Goal: Task Accomplishment & Management: Complete application form

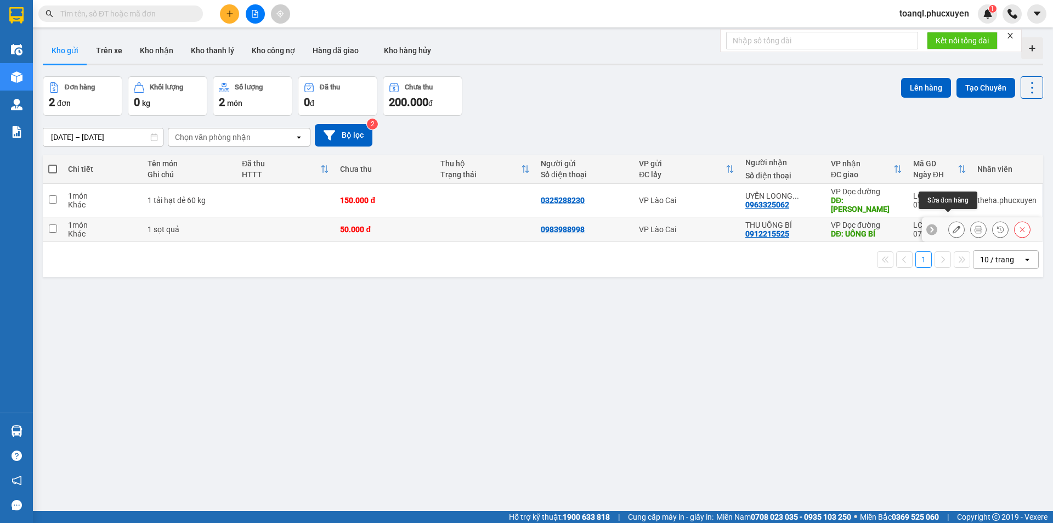
click at [952, 225] on icon at bounding box center [956, 229] width 8 height 8
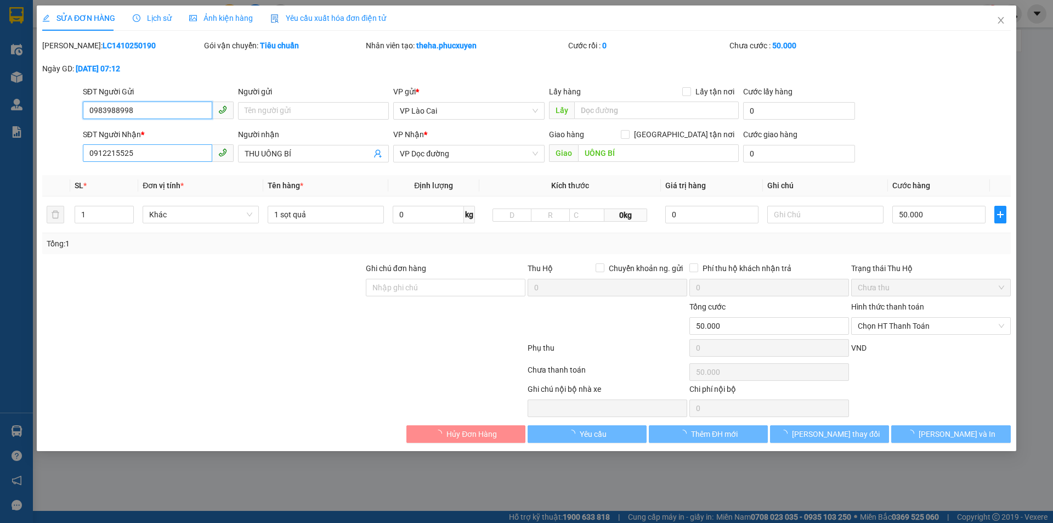
type input "0983988998"
type input "0912215525"
type input "THU UÔNG BÍ"
type input "UÔNG BÍ"
type input "0"
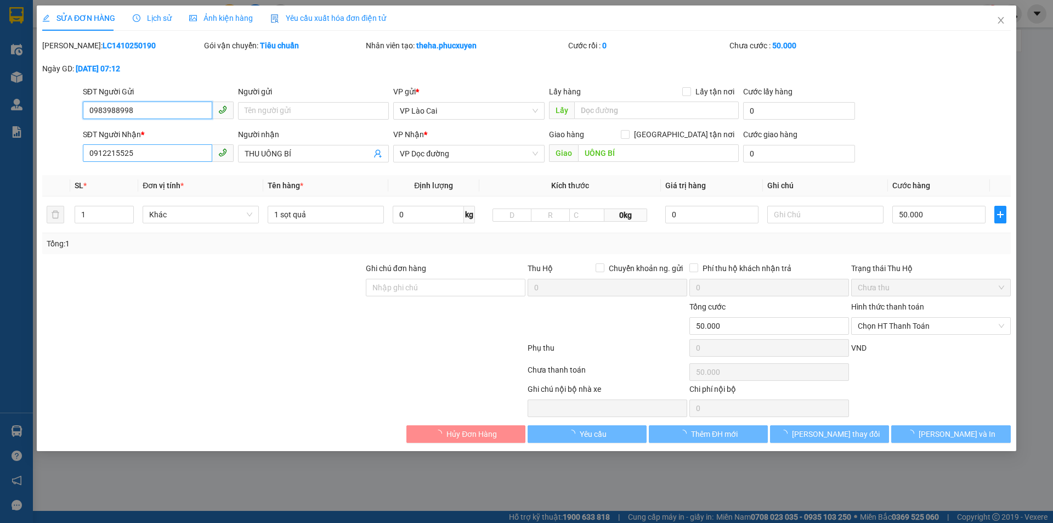
type input "50.000"
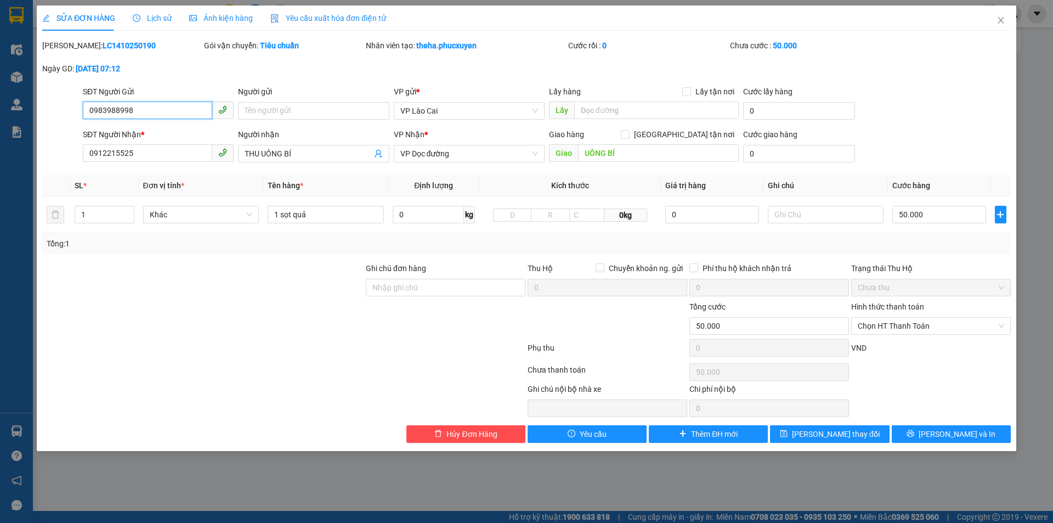
drag, startPoint x: 107, startPoint y: 115, endPoint x: 55, endPoint y: 115, distance: 52.1
click at [55, 115] on div "SĐT Người Gửi 0983988998 0983988998 Người gửi Tên người gửi VP gửi * VP Lào Cai…" at bounding box center [526, 105] width 971 height 38
drag, startPoint x: 135, startPoint y: 148, endPoint x: 0, endPoint y: 151, distance: 134.9
click at [0, 151] on div "SỬA ĐƠN HÀNG Lịch sử Ảnh kiện hàng Yêu cầu xuất hóa đơn điện tử Total Paid Fee …" at bounding box center [526, 261] width 1053 height 523
click at [999, 19] on icon "close" at bounding box center [1000, 20] width 6 height 7
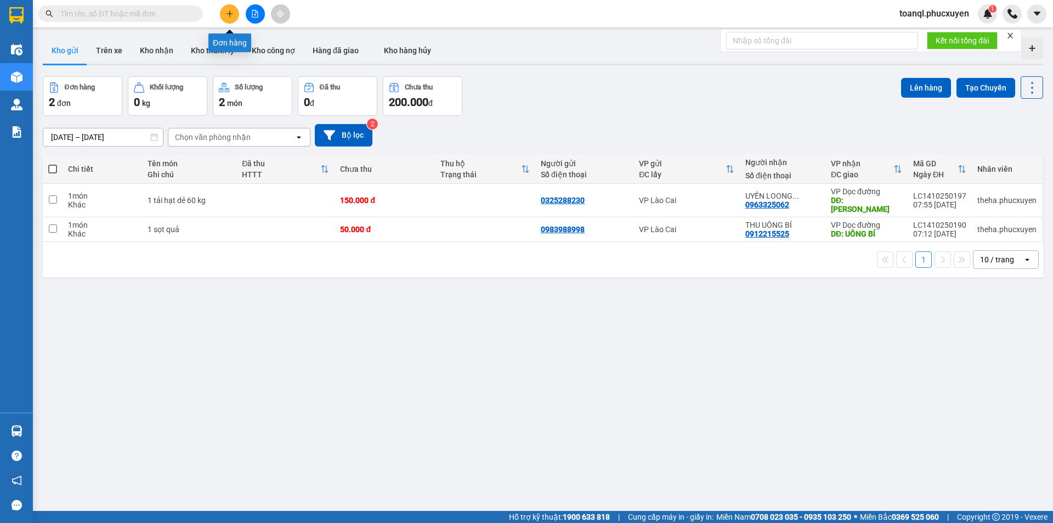
click at [232, 16] on icon "plus" at bounding box center [230, 14] width 8 height 8
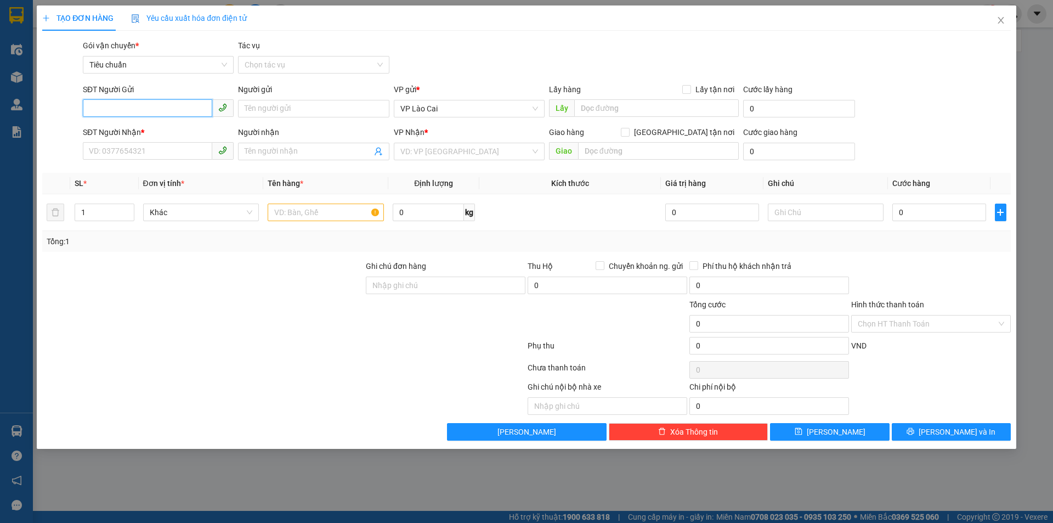
drag, startPoint x: 151, startPoint y: 113, endPoint x: 154, endPoint y: 107, distance: 6.1
click at [152, 109] on input "SĐT Người Gửi" at bounding box center [147, 108] width 129 height 18
click at [114, 126] on div "0968668604" at bounding box center [158, 130] width 138 height 12
type input "0968668604"
click at [134, 149] on input "SĐT Người Nhận *" at bounding box center [147, 151] width 129 height 18
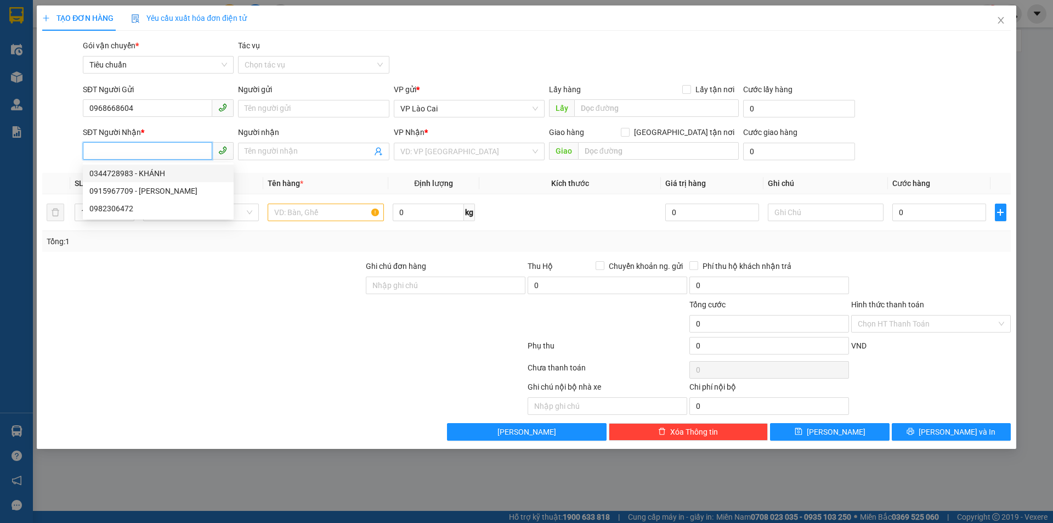
click at [118, 170] on div "0344728983 - KHÁNH" at bounding box center [158, 173] width 138 height 12
type input "0344728983"
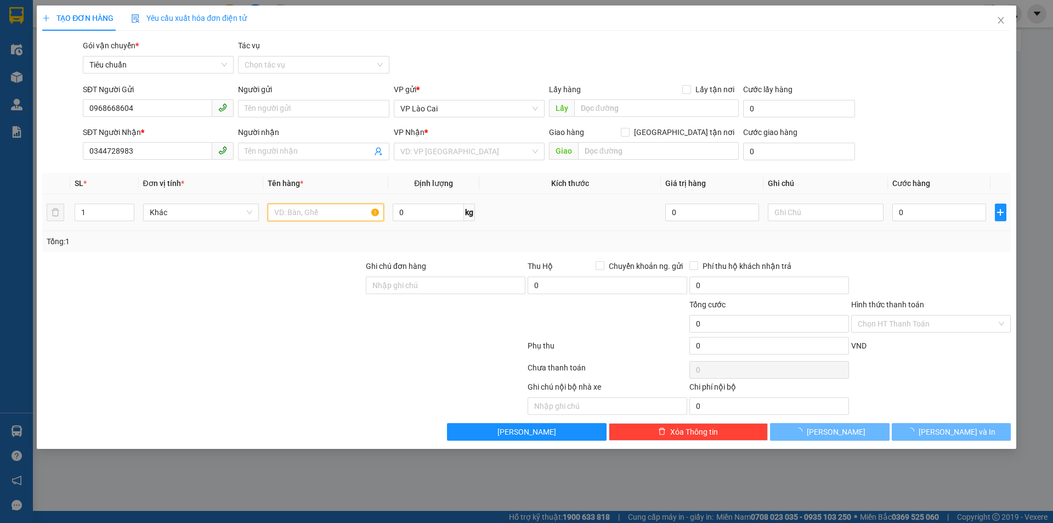
click at [336, 214] on input "text" at bounding box center [326, 212] width 116 height 18
type input "KHÁNH"
type input "HẠ LONG"
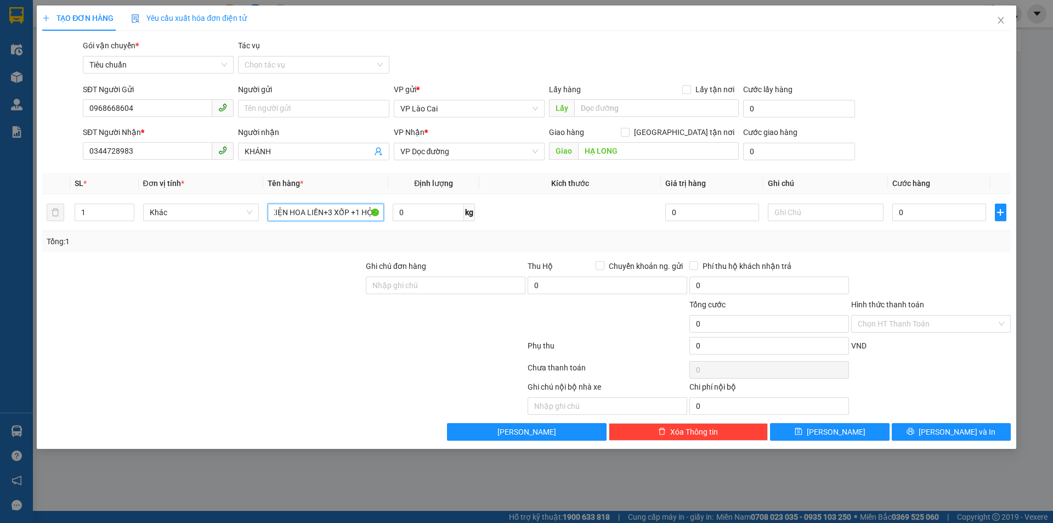
scroll to position [0, 12]
click at [319, 211] on input "8 KIỆN HOA LIỀN+3 XỐP +1 HỘP" at bounding box center [326, 212] width 116 height 18
type input "8 KIỆN HOA LIỀN 2+3 XỐP +1 HỘP"
click at [941, 217] on input "0" at bounding box center [938, 212] width 93 height 18
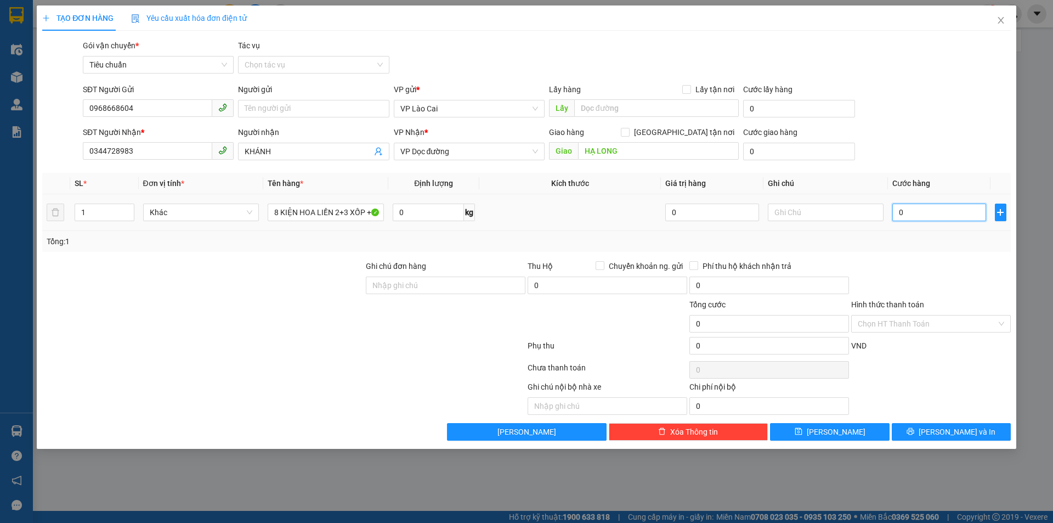
type input "1"
type input "17"
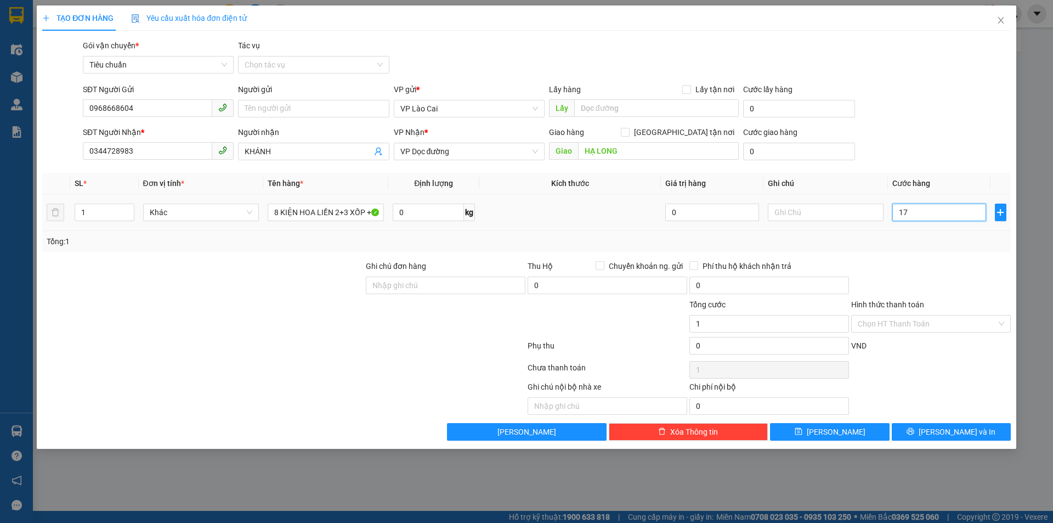
type input "17"
type input "170"
type input "1.700"
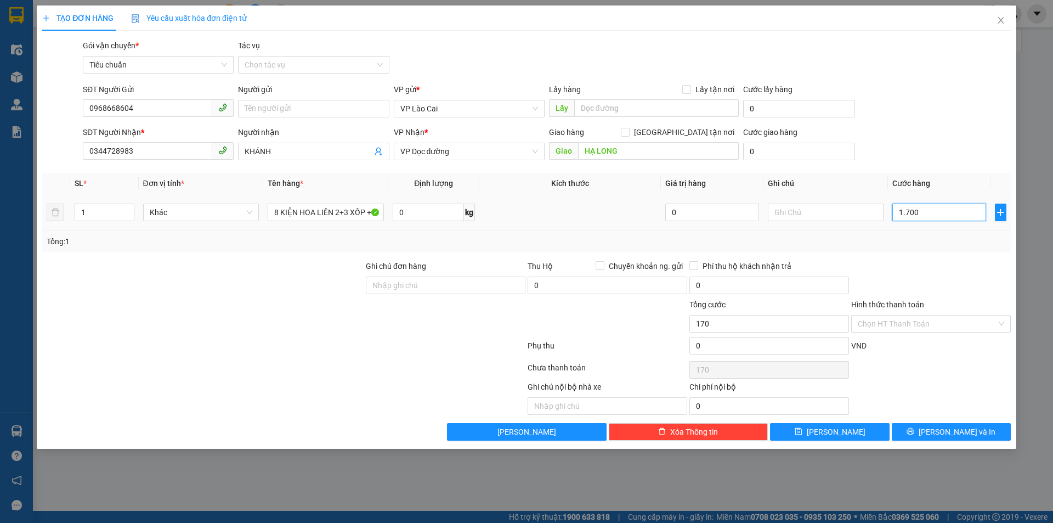
type input "1.700"
type input "17.000"
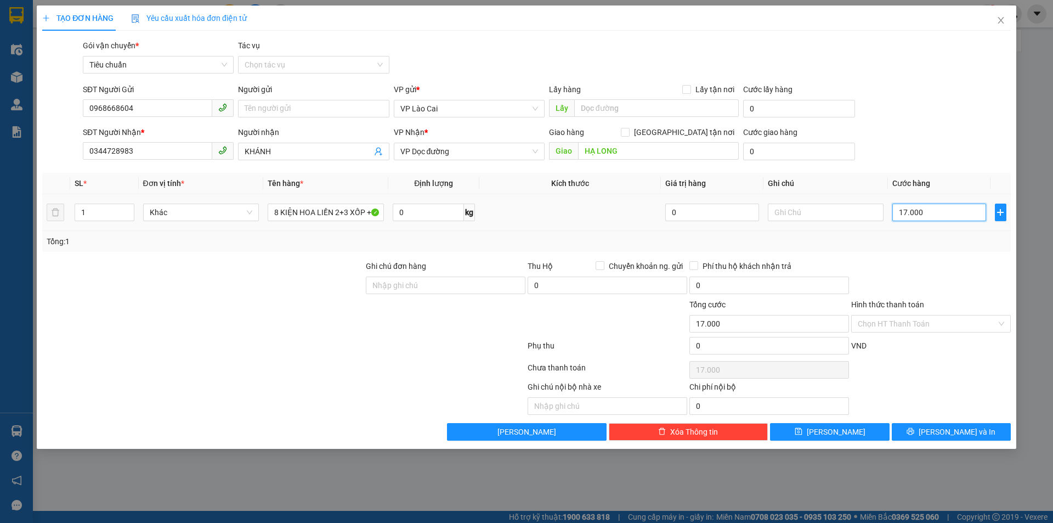
type input "1.700"
type input "1.700.000"
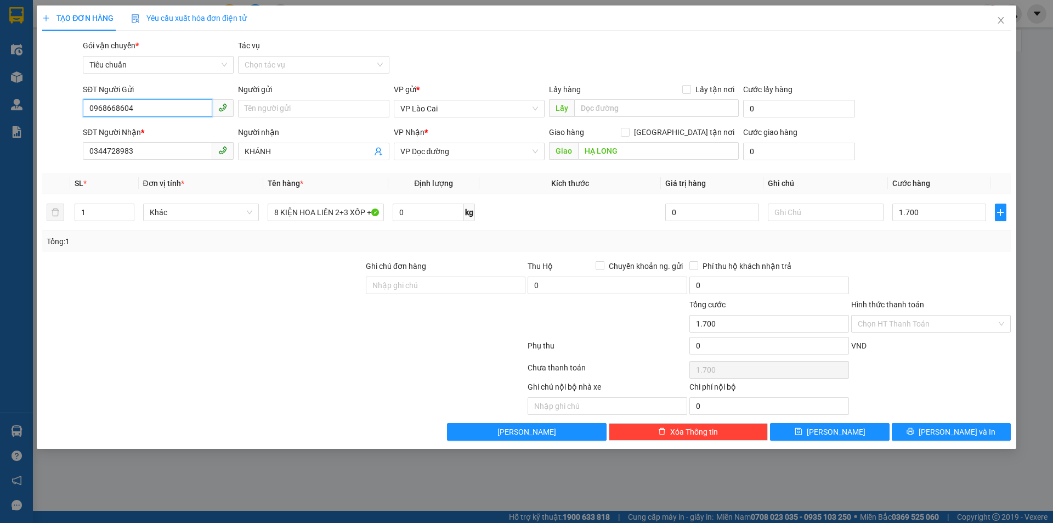
type input "1.700.000"
drag, startPoint x: 141, startPoint y: 115, endPoint x: 0, endPoint y: 125, distance: 141.9
click at [0, 123] on div "TẠO ĐƠN HÀNG Yêu cầu xuất hóa đơn điện tử Transit Pickup Surcharge Ids Transit …" at bounding box center [526, 261] width 1053 height 523
drag, startPoint x: 139, startPoint y: 153, endPoint x: 8, endPoint y: 162, distance: 131.3
click at [8, 162] on div "TẠO ĐƠN HÀNG Yêu cầu xuất hóa đơn điện tử Transit Pickup Surcharge Ids Transit …" at bounding box center [526, 261] width 1053 height 523
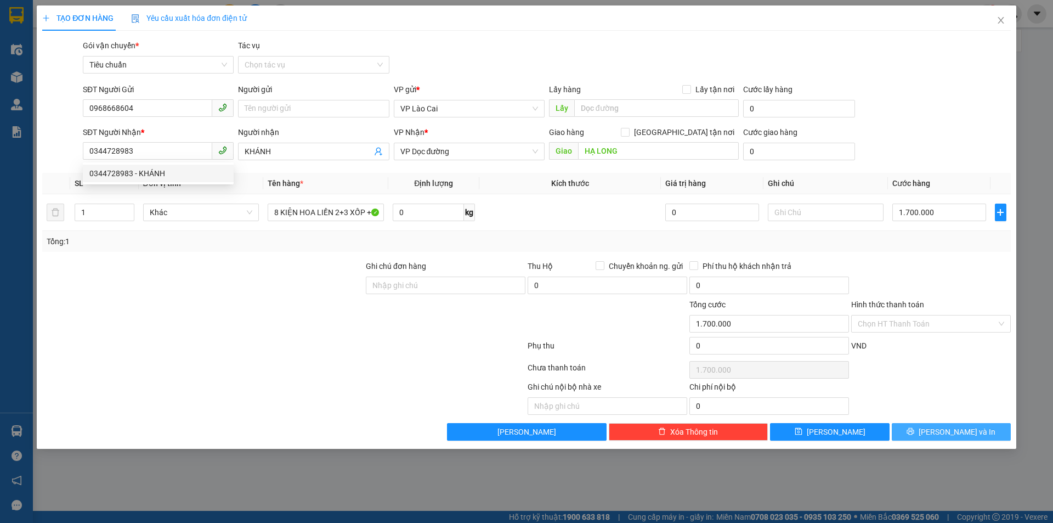
click at [969, 427] on span "[PERSON_NAME] và In" at bounding box center [956, 431] width 77 height 12
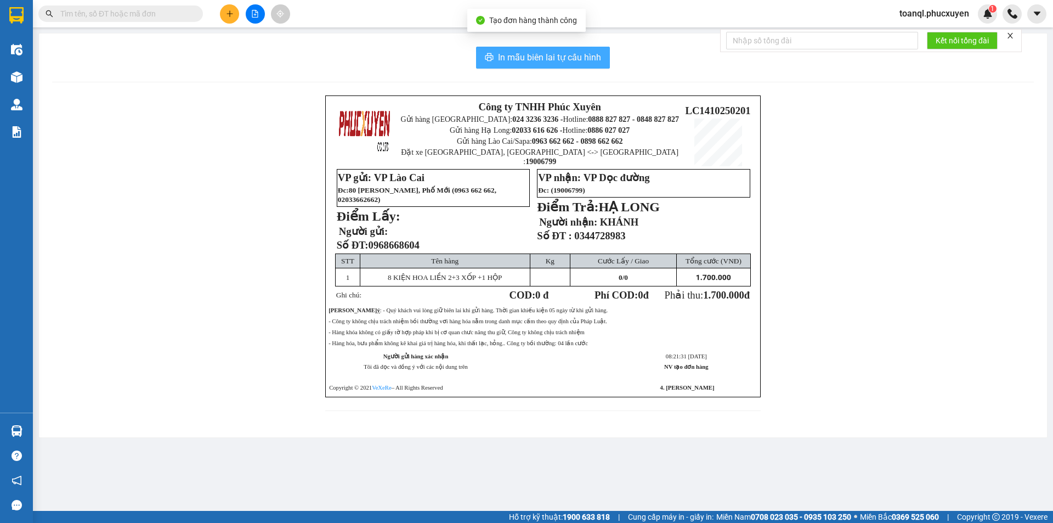
click at [559, 55] on span "In mẫu biên lai tự cấu hình" at bounding box center [549, 57] width 103 height 14
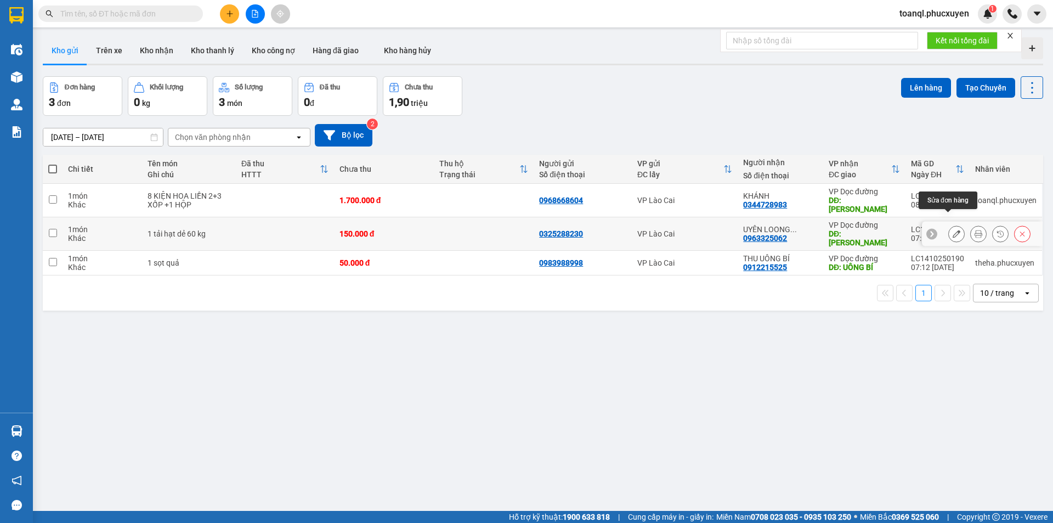
click at [949, 224] on button at bounding box center [956, 233] width 15 height 19
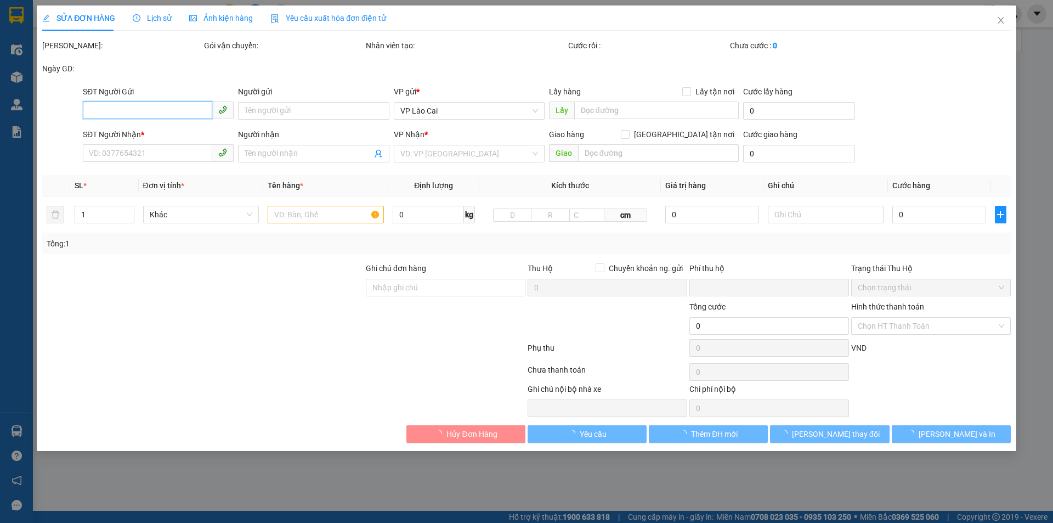
type input "0325288230"
type input "0963325062"
type input "UYÊN LOONG TOONG"
type input "[PERSON_NAME]"
type input "0"
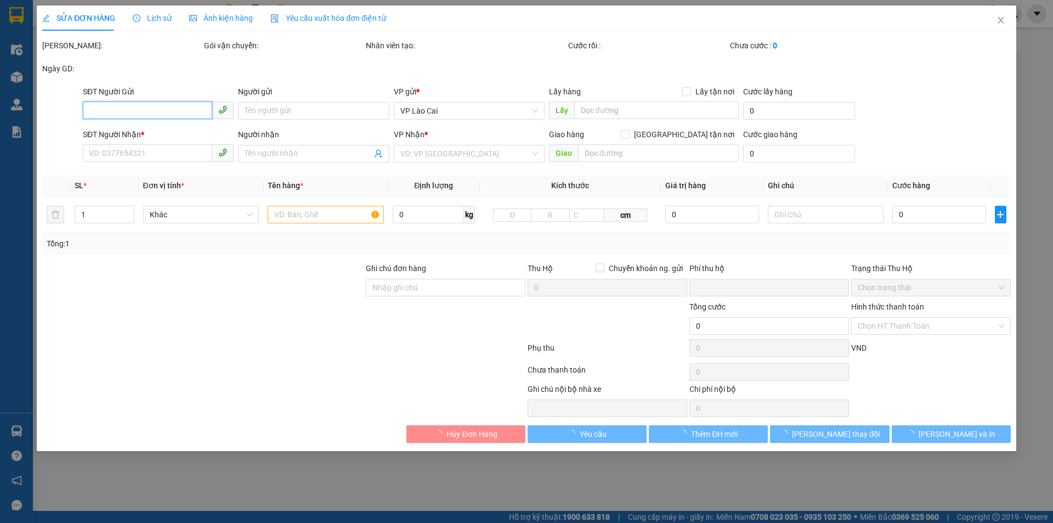
type input "150.000"
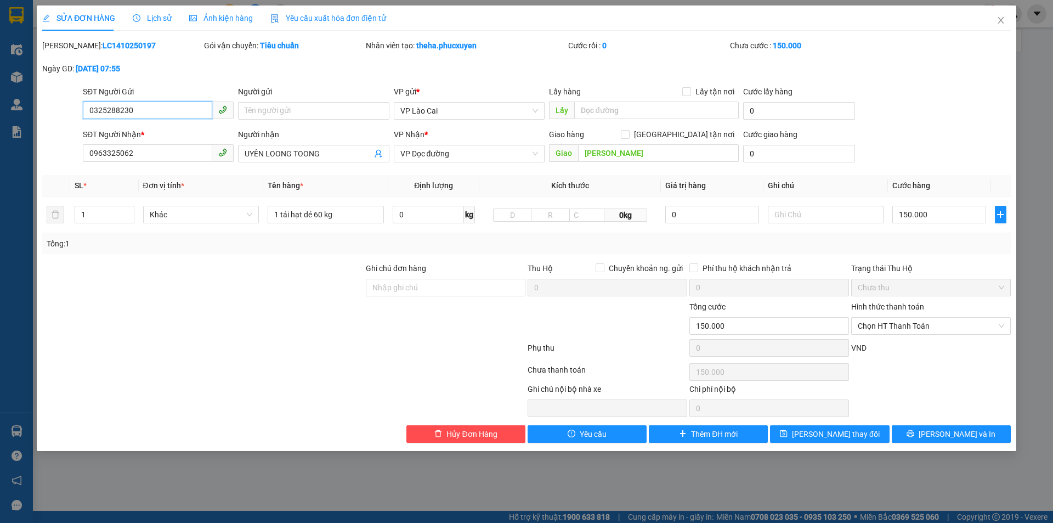
drag, startPoint x: 78, startPoint y: 118, endPoint x: 4, endPoint y: 123, distance: 74.7
click at [4, 123] on div "SỬA ĐƠN HÀNG Lịch sử Ảnh kiện hàng Yêu cầu xuất hóa đơn điện tử Total Paid Fee …" at bounding box center [526, 261] width 1053 height 523
drag, startPoint x: 71, startPoint y: 157, endPoint x: 42, endPoint y: 157, distance: 28.5
click at [42, 157] on div "SĐT Người Nhận * 0963325062 0963325062 Người nhận UYÊN LOONG TOONG VP Nhận * VP…" at bounding box center [526, 147] width 971 height 38
click at [1001, 16] on icon "close" at bounding box center [1000, 20] width 9 height 9
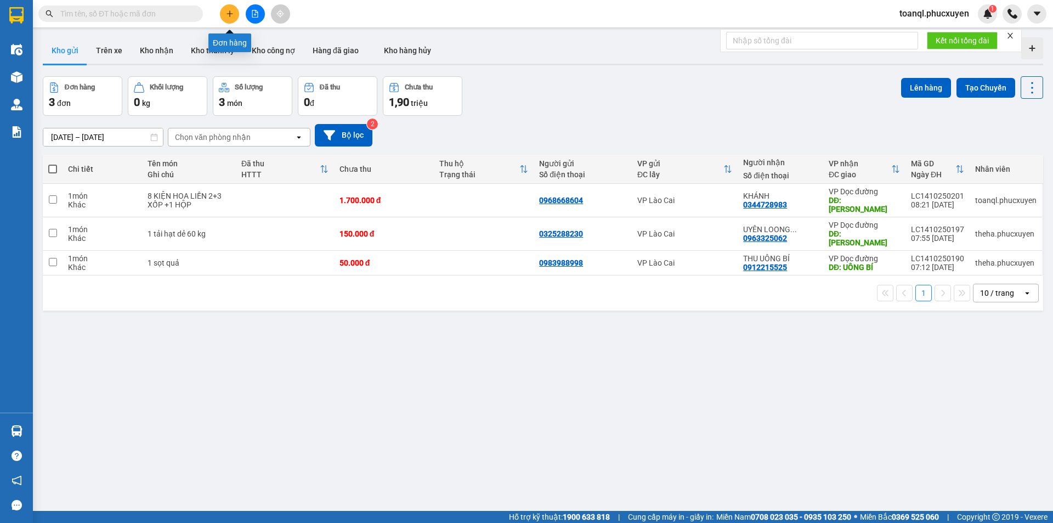
click at [230, 16] on icon "plus" at bounding box center [230, 14] width 8 height 8
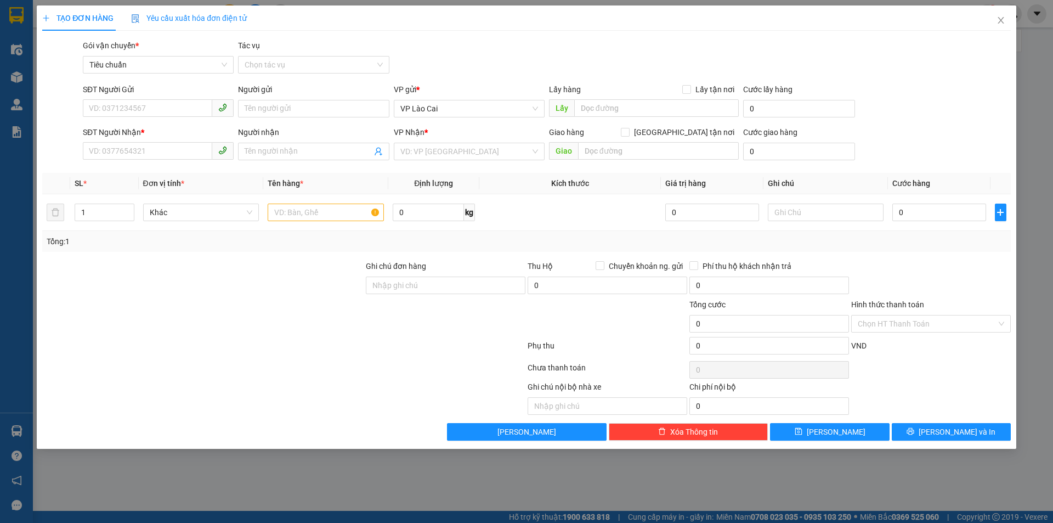
click at [131, 118] on div "SĐT Người Gửi VD: 0371234567" at bounding box center [158, 102] width 151 height 38
click at [133, 101] on input "SĐT Người Gửi" at bounding box center [147, 108] width 129 height 18
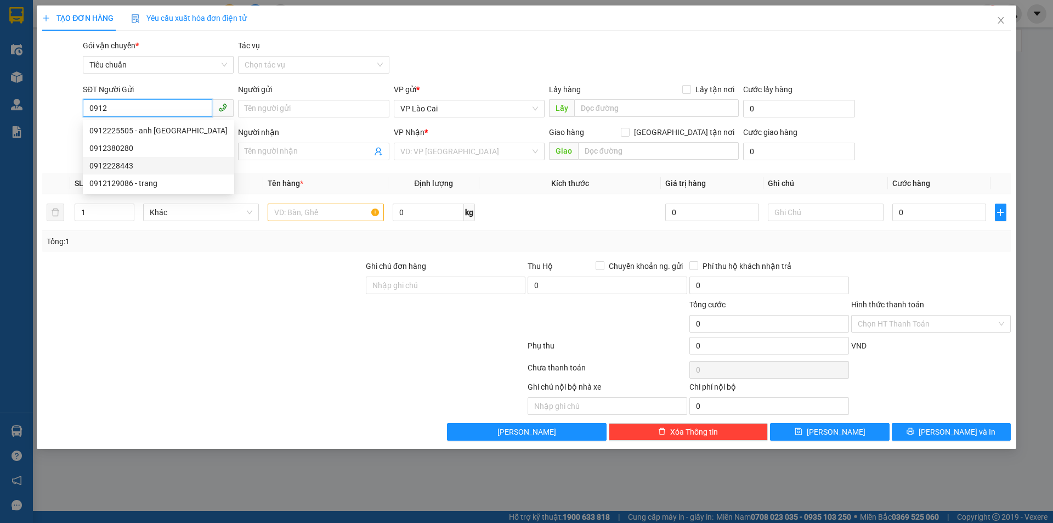
click at [124, 166] on div "0912228443" at bounding box center [158, 166] width 138 height 12
type input "0912228443"
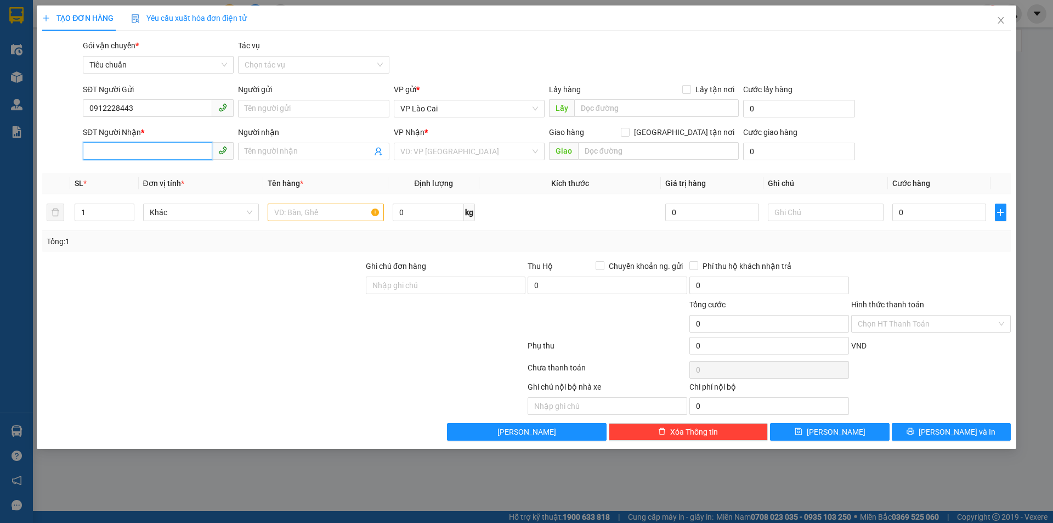
click at [144, 145] on input "SĐT Người Nhận *" at bounding box center [147, 151] width 129 height 18
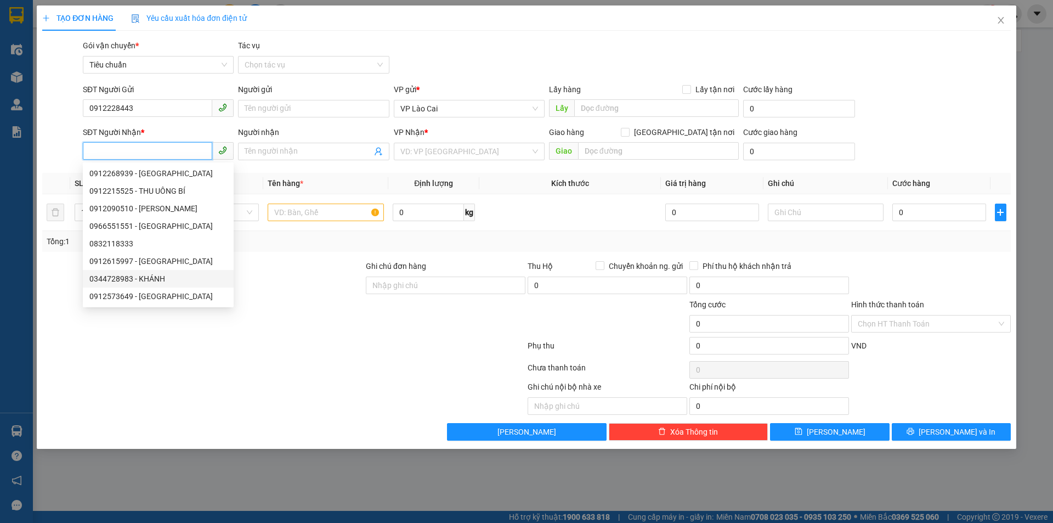
click at [127, 273] on div "0344728983 - KHÁNH" at bounding box center [158, 279] width 138 height 12
type input "0344728983"
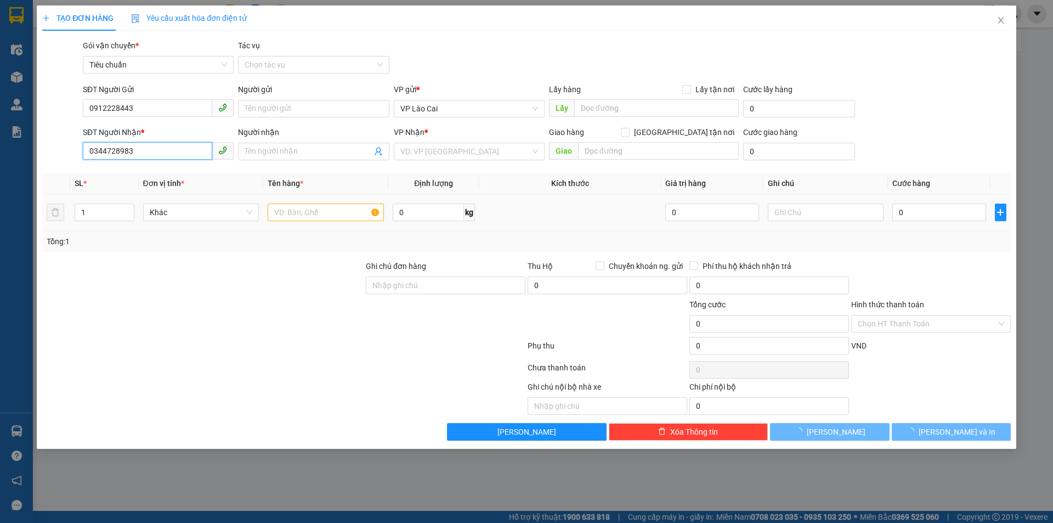
type input "KHÁNH"
type input "HẠ LONG"
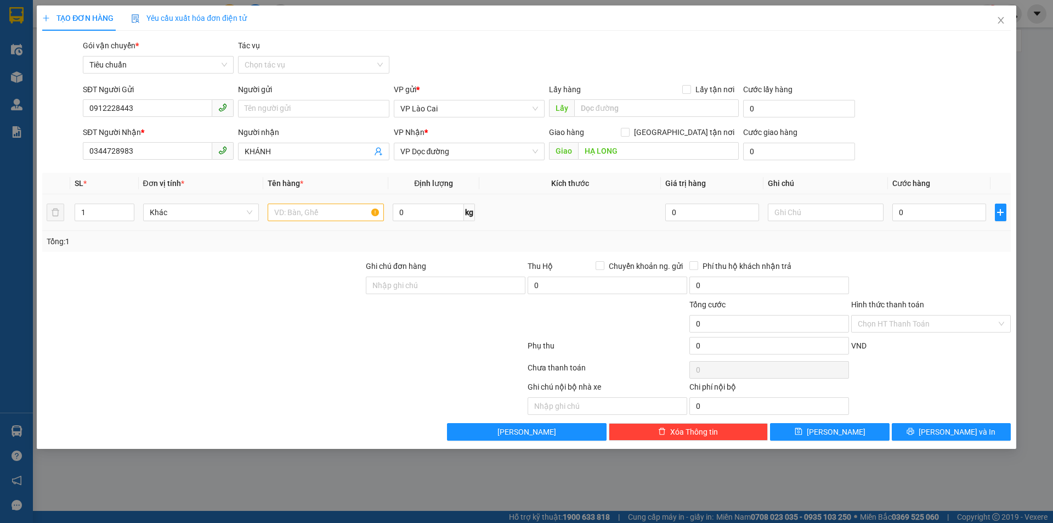
click at [333, 203] on div at bounding box center [326, 212] width 116 height 22
click at [332, 211] on input "text" at bounding box center [326, 212] width 116 height 18
type input "1"
type input "2 XỐP HOA"
click at [950, 207] on input "0" at bounding box center [938, 212] width 93 height 18
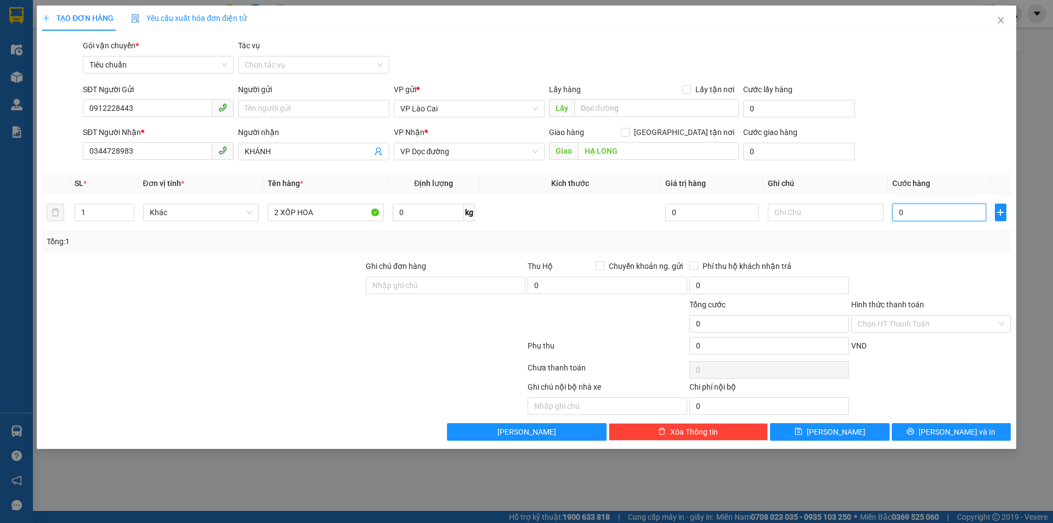
type input "3"
type input "30"
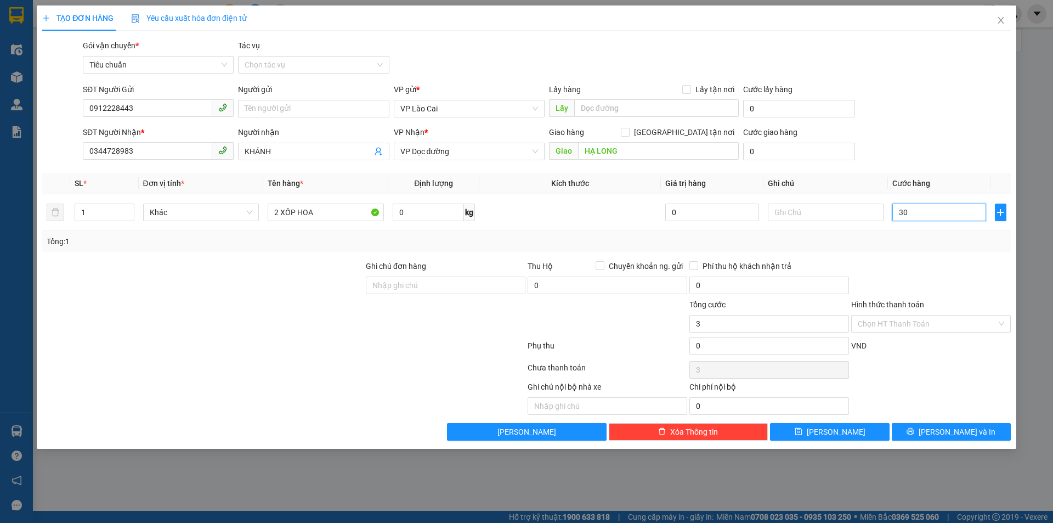
type input "30"
type input "300"
type input "300.000"
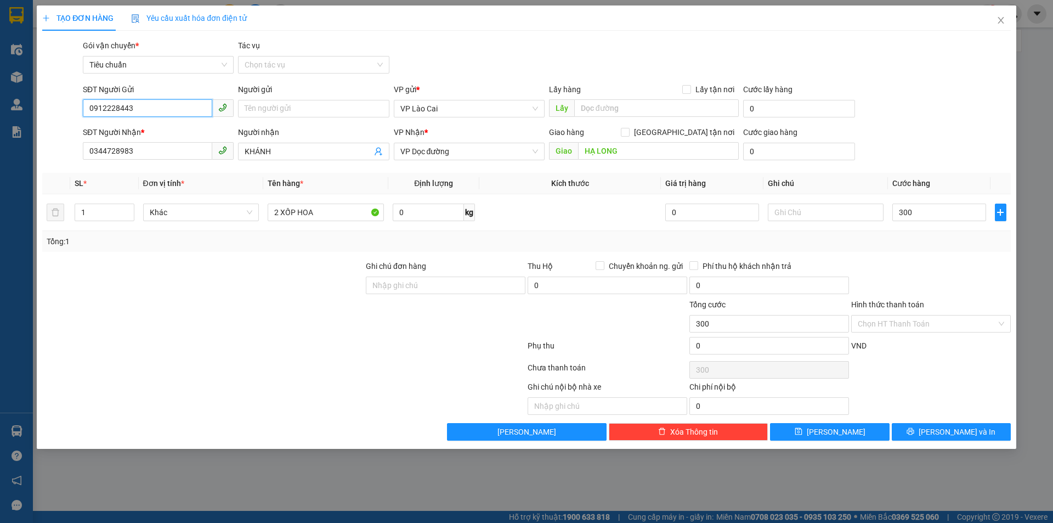
type input "300.000"
drag, startPoint x: 141, startPoint y: 104, endPoint x: 1, endPoint y: 135, distance: 144.2
click at [1, 135] on div "TẠO ĐƠN HÀNG Yêu cầu xuất hóa đơn điện tử Transit Pickup Surcharge Ids Transit …" at bounding box center [526, 261] width 1053 height 523
drag, startPoint x: 146, startPoint y: 150, endPoint x: 31, endPoint y: 162, distance: 115.2
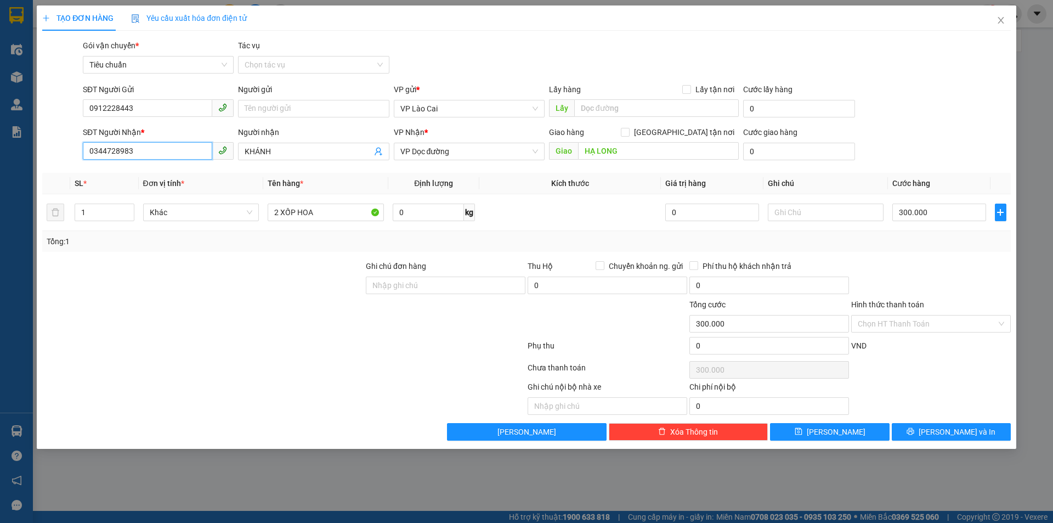
click at [31, 162] on div "TẠO ĐƠN HÀNG Yêu cầu xuất hóa đơn điện tử Transit Pickup Surcharge Ids Transit …" at bounding box center [526, 261] width 1053 height 523
click at [980, 431] on button "[PERSON_NAME] và In" at bounding box center [951, 432] width 119 height 18
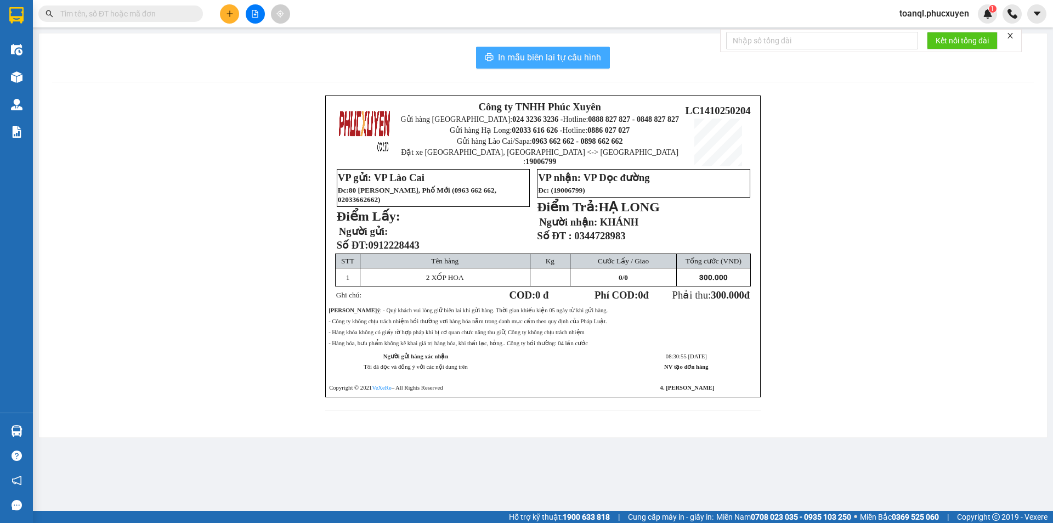
click at [539, 53] on span "In mẫu biên lai tự cấu hình" at bounding box center [549, 57] width 103 height 14
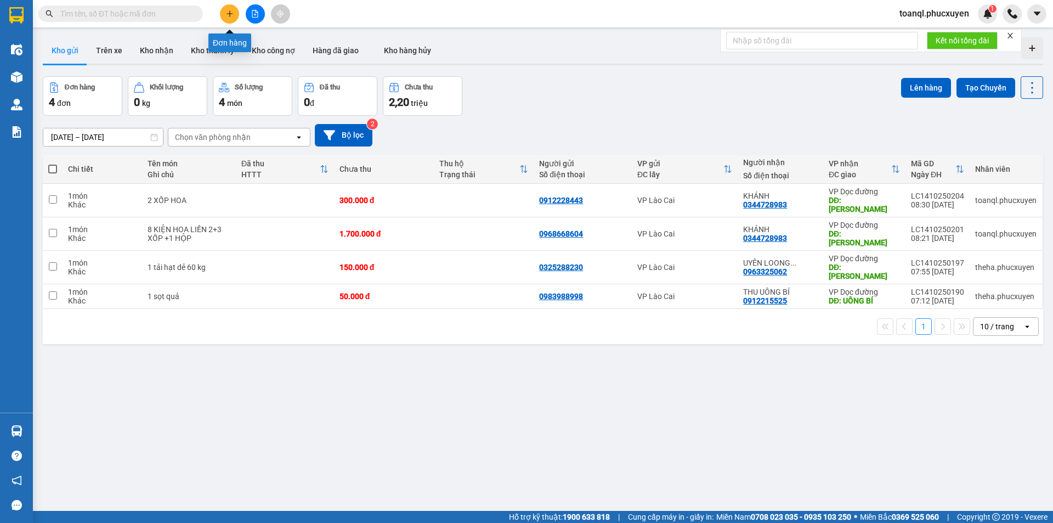
click at [229, 22] on button at bounding box center [229, 13] width 19 height 19
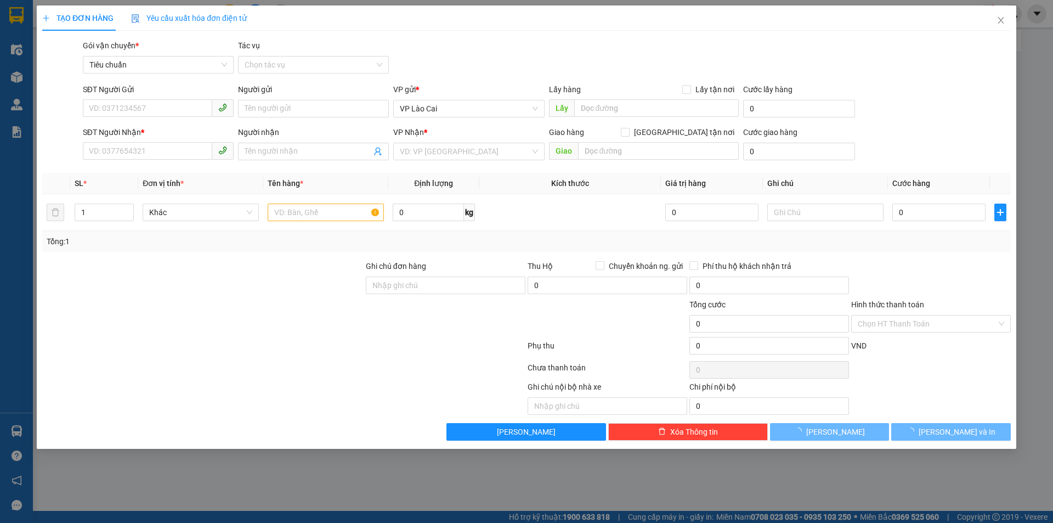
click at [229, 14] on span "Yêu cầu xuất hóa đơn điện tử" at bounding box center [189, 18] width 116 height 9
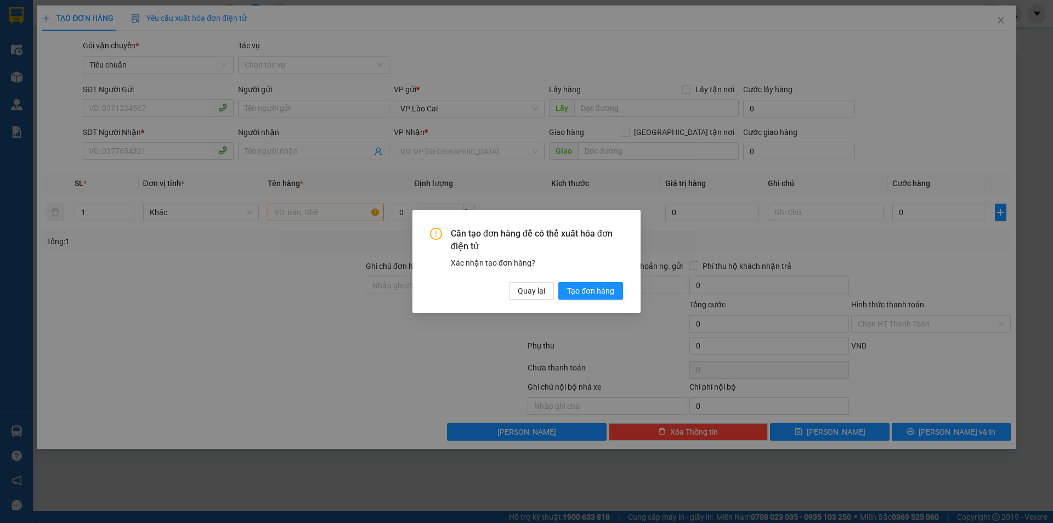
click at [373, 350] on div "Cần tạo đơn hàng để có thể xuất hóa đơn điện tử Xác nhận tạo đơn hàng? Quay lại…" at bounding box center [526, 261] width 1053 height 523
click at [529, 290] on span "Quay lại" at bounding box center [531, 291] width 27 height 12
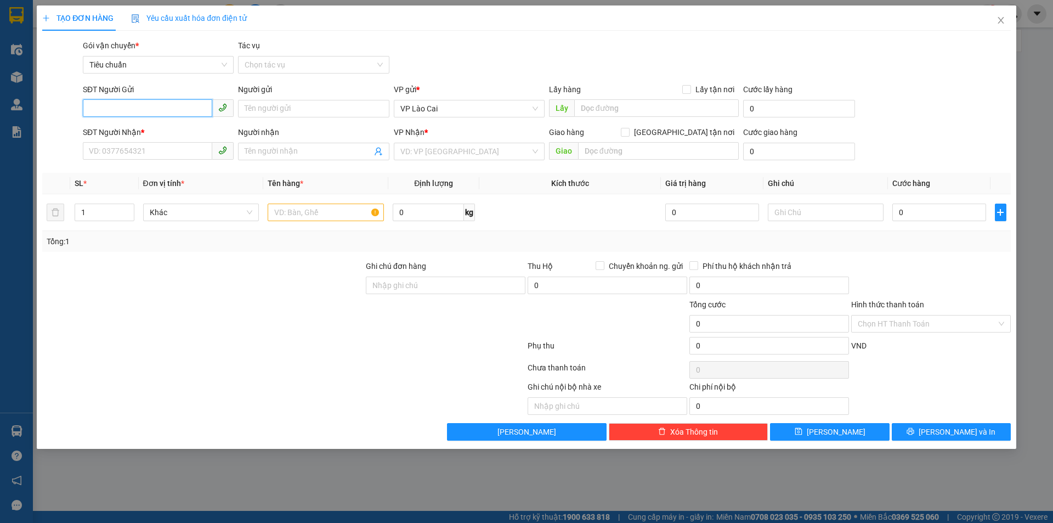
click at [168, 109] on input "SĐT Người Gửi" at bounding box center [147, 108] width 129 height 18
click at [131, 129] on div "0889999915" at bounding box center [158, 130] width 138 height 12
type input "0889999915"
click at [140, 155] on input "SĐT Người Nhận *" at bounding box center [147, 151] width 129 height 18
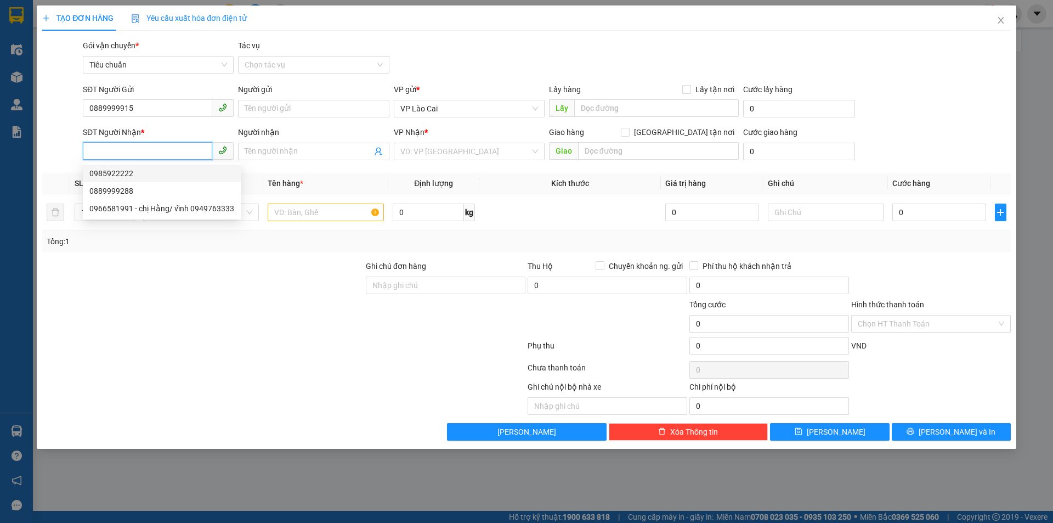
click at [127, 174] on div "0985922222" at bounding box center [161, 173] width 145 height 12
type input "0985922222"
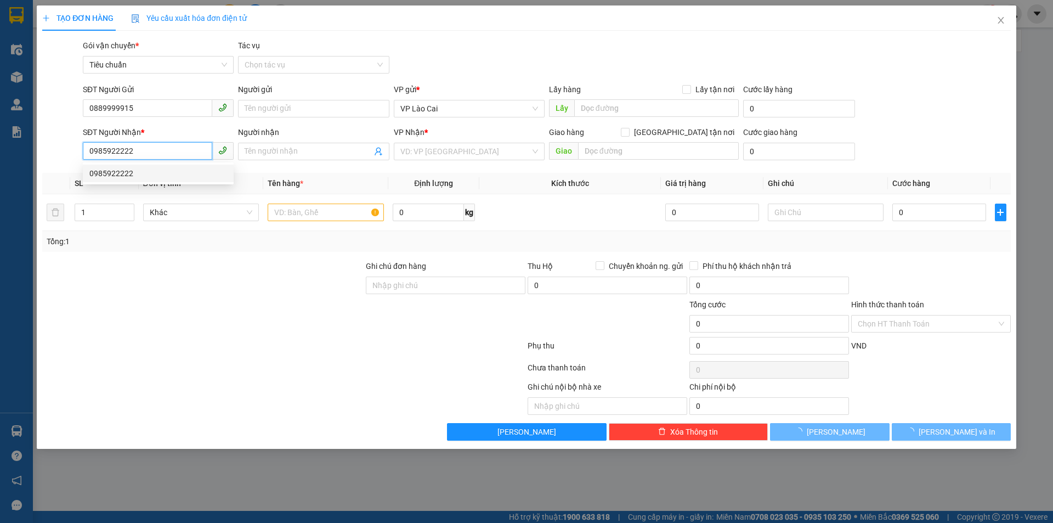
type input "ĐÔNG TRIỀU"
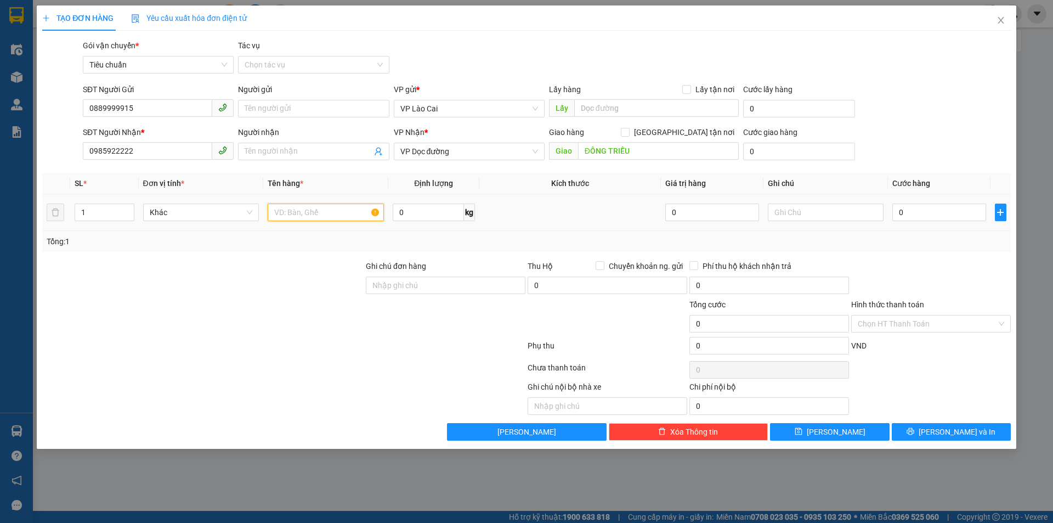
click at [318, 204] on input "text" at bounding box center [326, 212] width 116 height 18
type input "1 HỘP ĐỒ"
click at [939, 212] on input "0" at bounding box center [938, 212] width 93 height 18
type input "1"
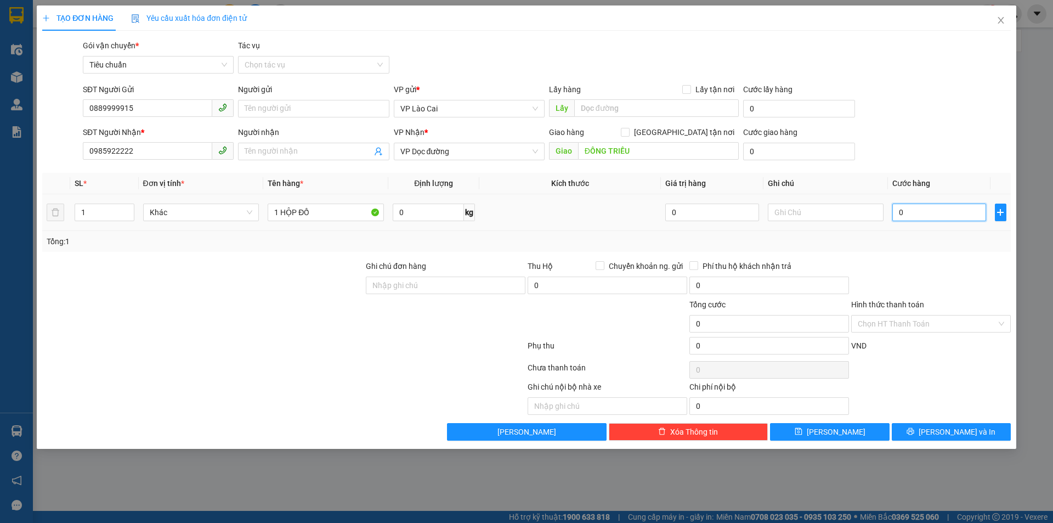
type input "1"
type input "10"
type input "100"
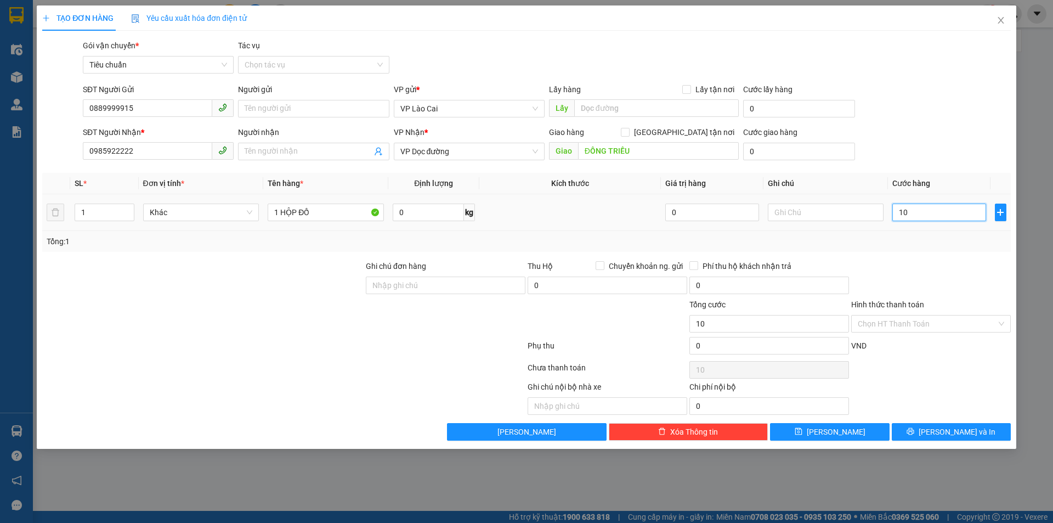
type input "100"
type input "100.000"
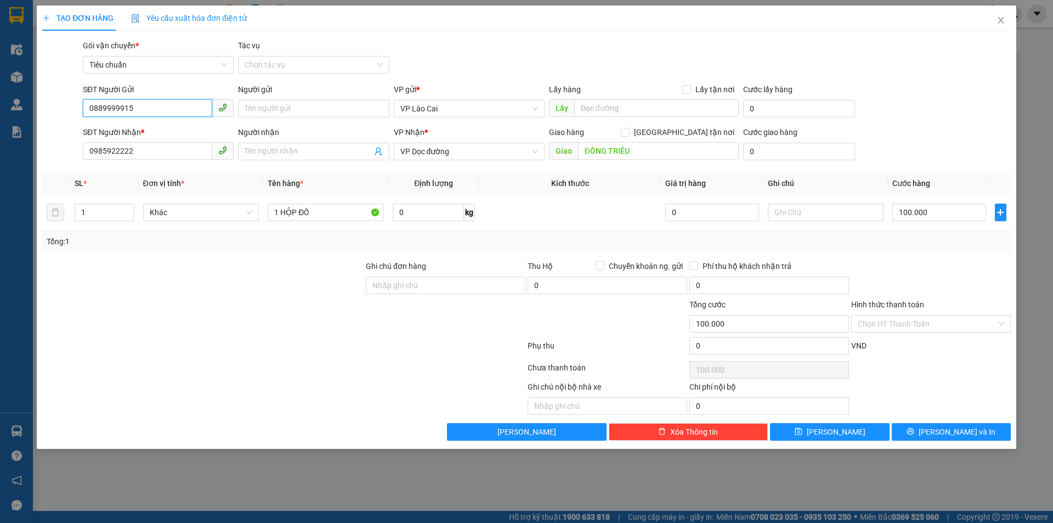
drag, startPoint x: 35, startPoint y: 131, endPoint x: 7, endPoint y: 146, distance: 32.6
click at [7, 143] on div "TẠO ĐƠN HÀNG Yêu cầu xuất hóa đơn điện tử Transit Pickup Surcharge Ids Transit …" at bounding box center [526, 261] width 1053 height 523
drag, startPoint x: 143, startPoint y: 161, endPoint x: 65, endPoint y: 158, distance: 77.9
click at [65, 158] on div "SĐT Người Nhận * 0985922222 Người nhận Tên người nhận VP Nhận * VP Dọc đường Gi…" at bounding box center [526, 145] width 971 height 38
click at [147, 153] on input "0985922222" at bounding box center [147, 151] width 129 height 18
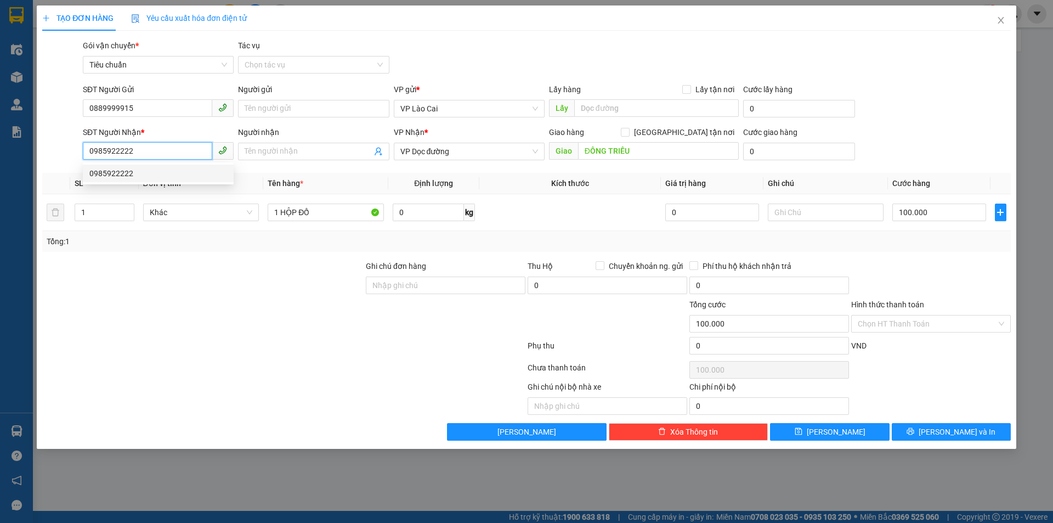
drag, startPoint x: 131, startPoint y: 150, endPoint x: 20, endPoint y: 143, distance: 111.5
click at [20, 143] on div "TẠO ĐƠN HÀNG Yêu cầu xuất hóa đơn điện tử Transit Pickup Surcharge Ids Transit …" at bounding box center [526, 261] width 1053 height 523
click at [958, 433] on span "[PERSON_NAME] và In" at bounding box center [956, 431] width 77 height 12
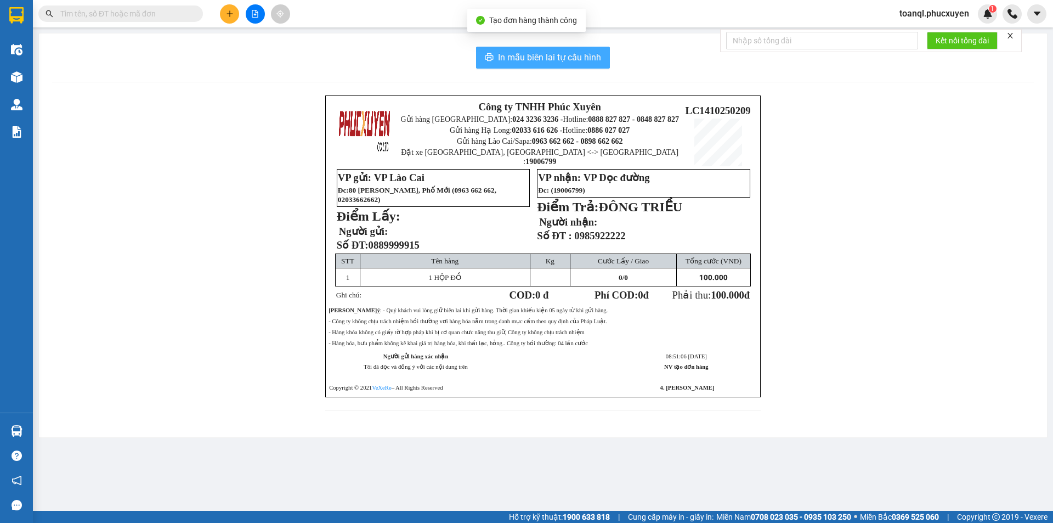
drag, startPoint x: 554, startPoint y: 61, endPoint x: 554, endPoint y: 55, distance: 6.0
click at [554, 57] on span "In mẫu biên lai tự cấu hình" at bounding box center [549, 57] width 103 height 14
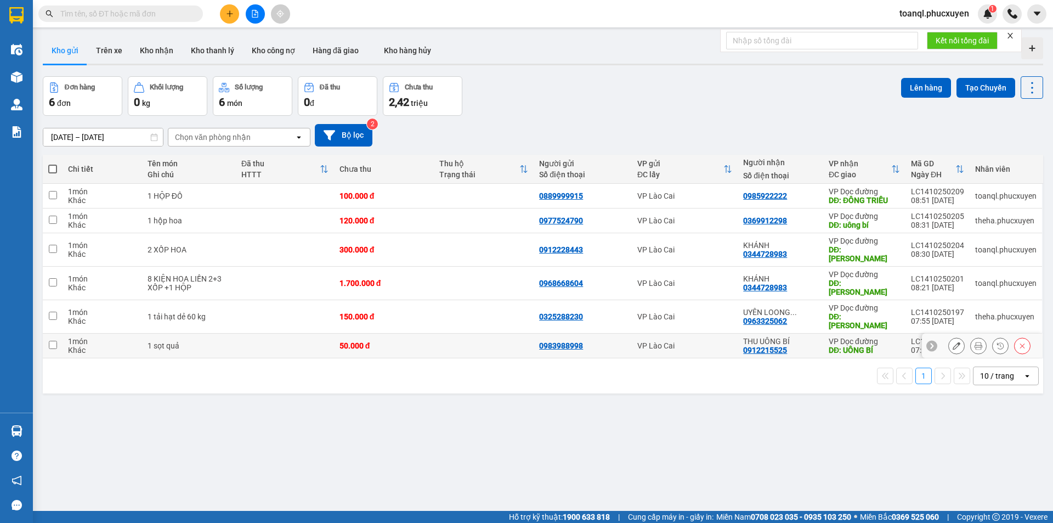
click at [349, 341] on div "50.000 đ" at bounding box center [383, 345] width 89 height 9
checkbox input "true"
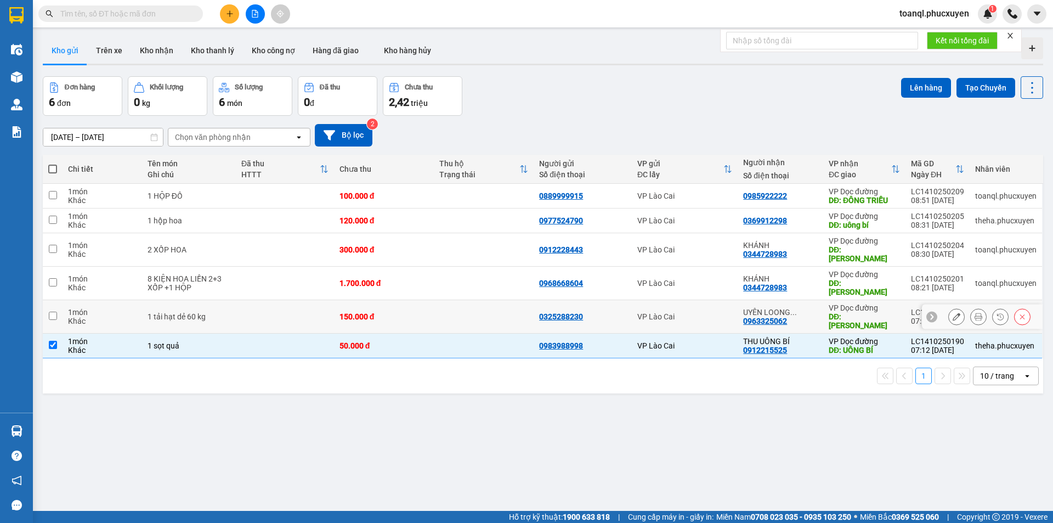
click at [362, 300] on td "150.000 đ" at bounding box center [384, 316] width 100 height 33
checkbox input "true"
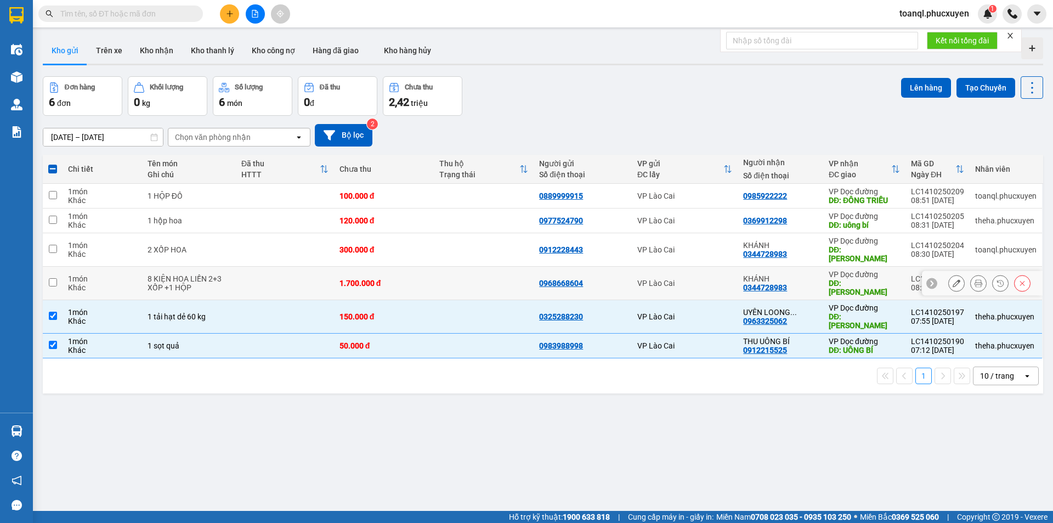
click at [360, 279] on div "1.700.000 đ" at bounding box center [383, 283] width 89 height 9
checkbox input "true"
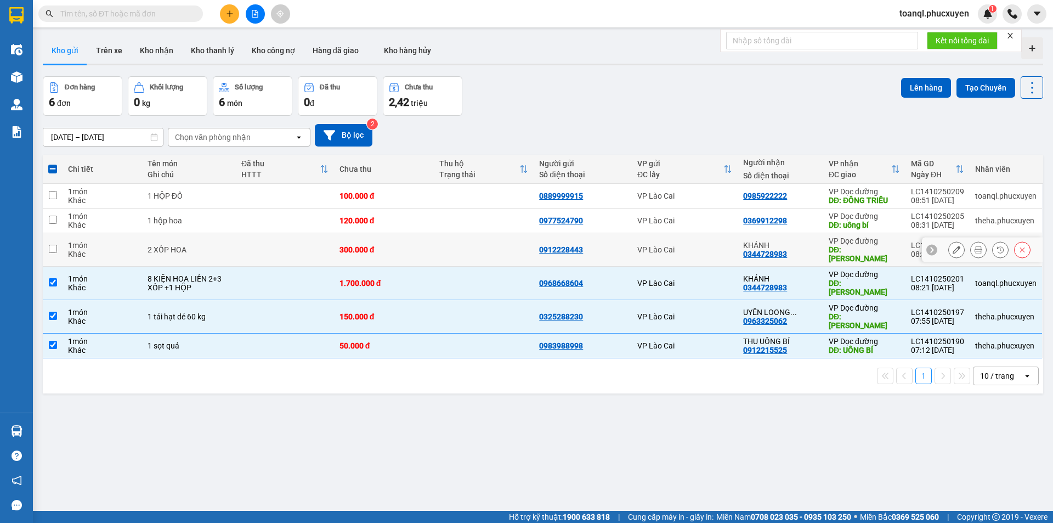
click at [360, 245] on div "300.000 đ" at bounding box center [383, 249] width 89 height 9
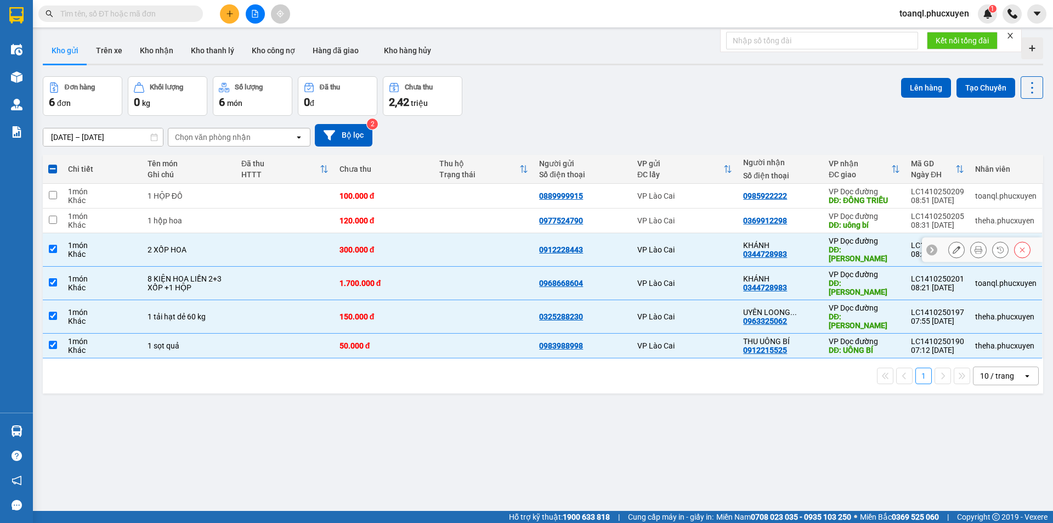
checkbox input "true"
click at [364, 220] on div "120.000 đ" at bounding box center [383, 220] width 89 height 9
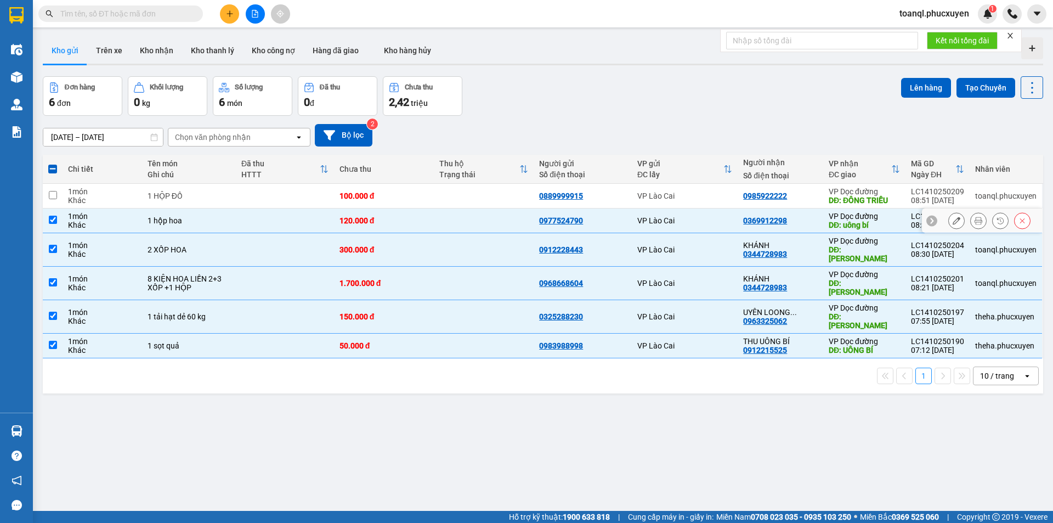
click at [361, 213] on td "120.000 đ" at bounding box center [384, 220] width 100 height 25
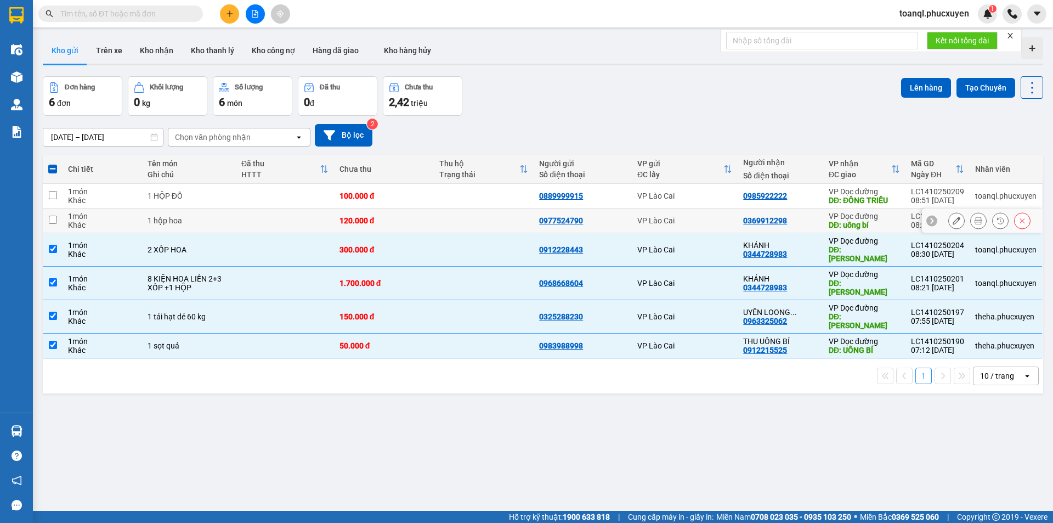
click at [361, 213] on td "120.000 đ" at bounding box center [384, 220] width 100 height 25
checkbox input "true"
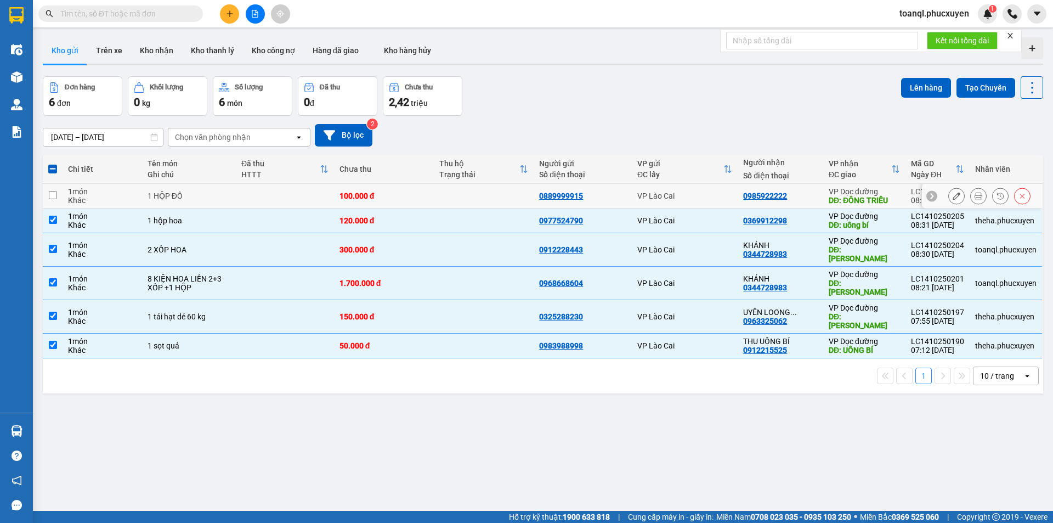
click at [356, 196] on div "100.000 đ" at bounding box center [383, 195] width 89 height 9
checkbox input "true"
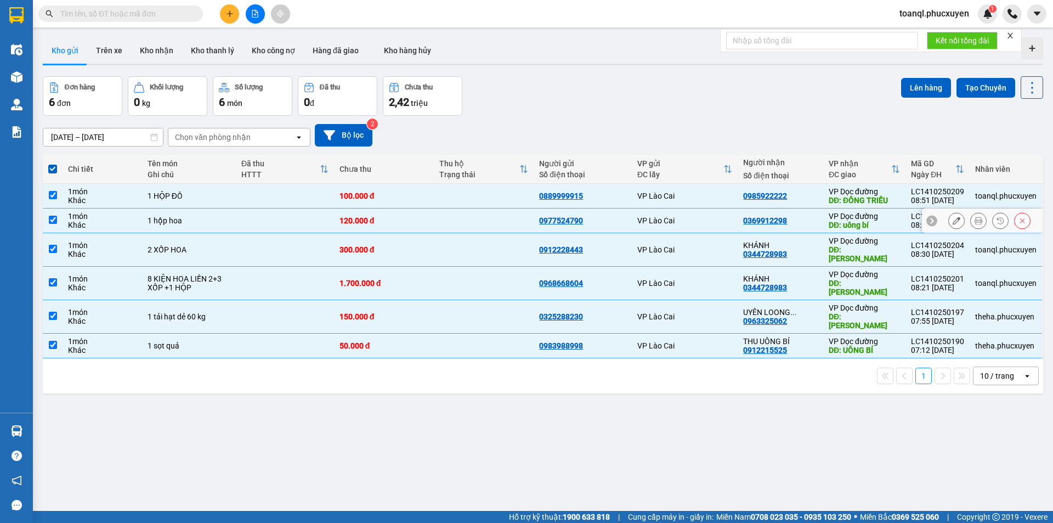
click at [353, 214] on td "120.000 đ" at bounding box center [384, 220] width 100 height 25
checkbox input "false"
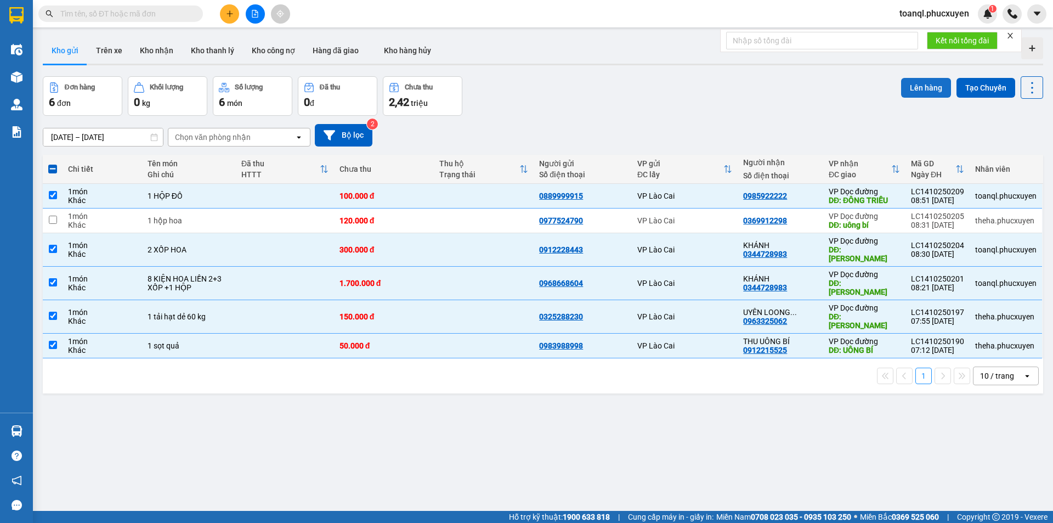
click at [931, 81] on button "Lên hàng" at bounding box center [926, 88] width 50 height 20
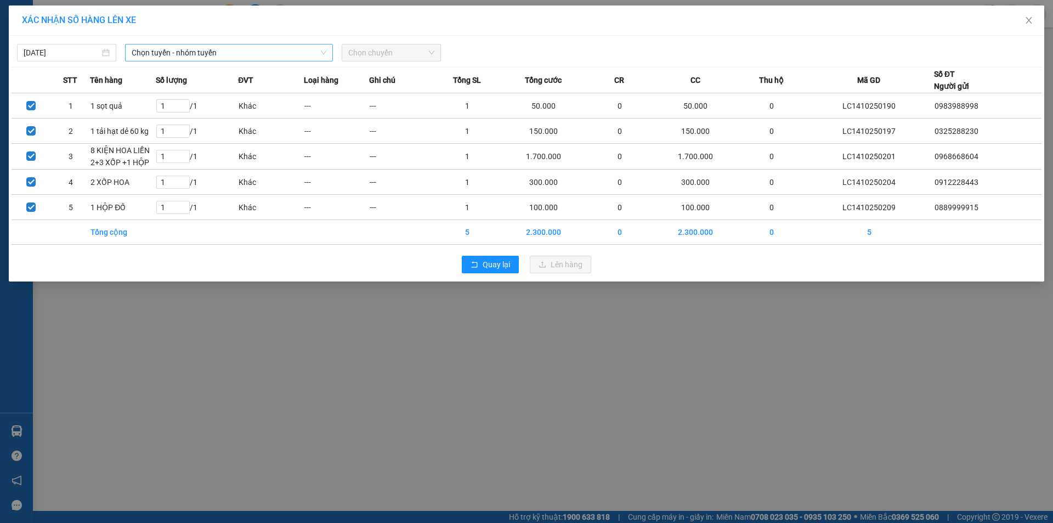
click at [211, 48] on span "Chọn tuyến - nhóm tuyến" at bounding box center [229, 52] width 195 height 16
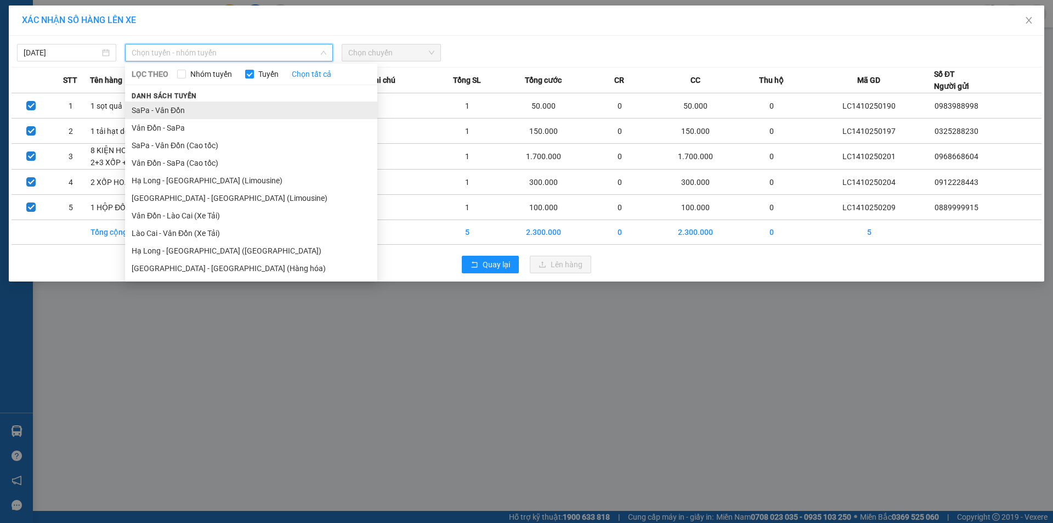
click at [153, 104] on li "SaPa - Vân Đồn" at bounding box center [251, 110] width 252 height 18
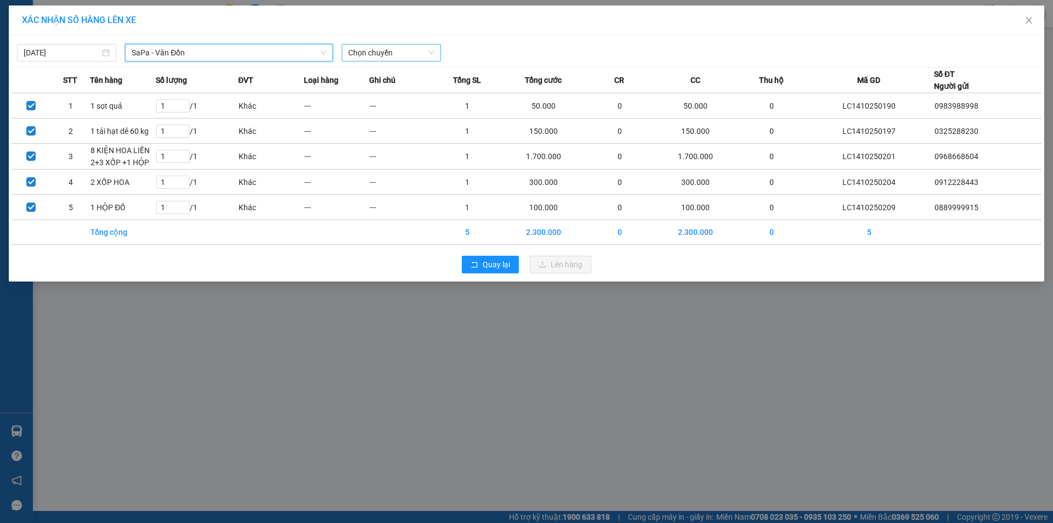
click at [392, 50] on span "Chọn chuyến" at bounding box center [391, 52] width 86 height 16
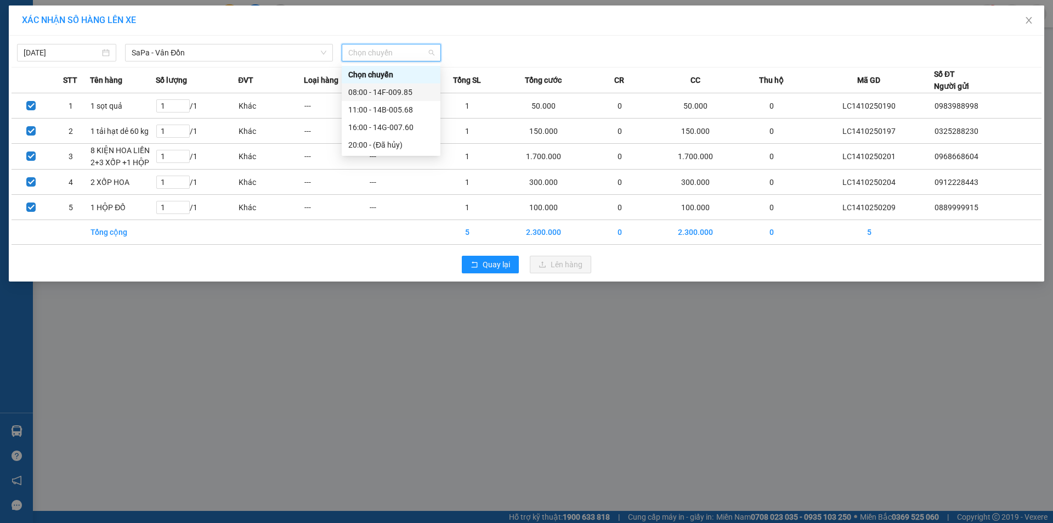
click at [400, 90] on div "08:00 - 14F-009.85" at bounding box center [391, 92] width 86 height 12
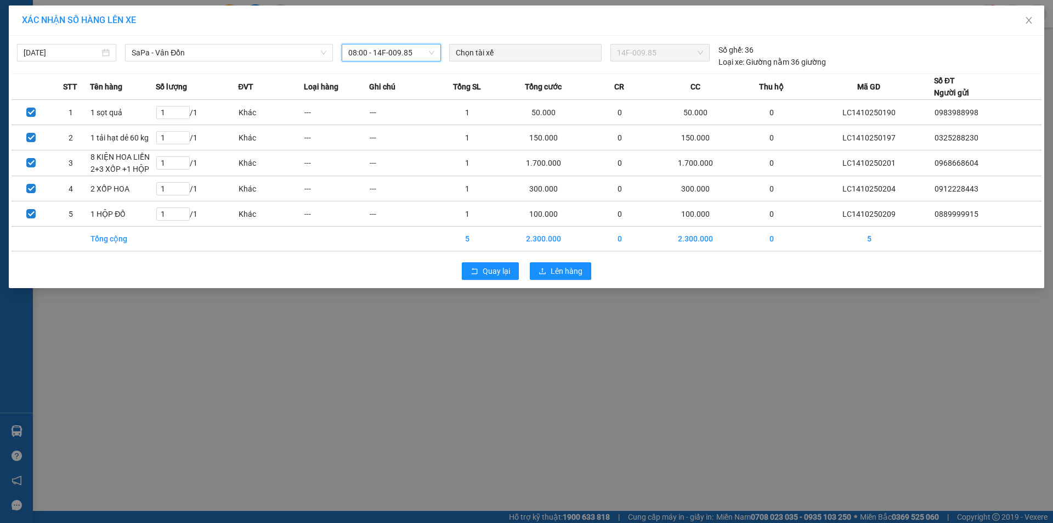
click at [571, 282] on div "Quay lại Lên hàng" at bounding box center [527, 271] width 1030 height 29
click at [553, 271] on span "Lên hàng" at bounding box center [567, 271] width 32 height 12
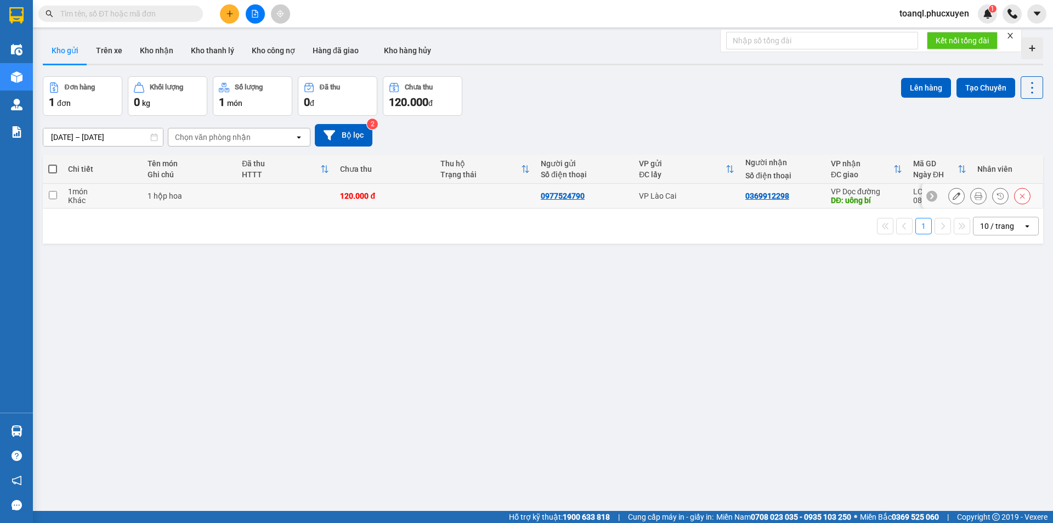
click at [952, 194] on icon at bounding box center [956, 196] width 8 height 8
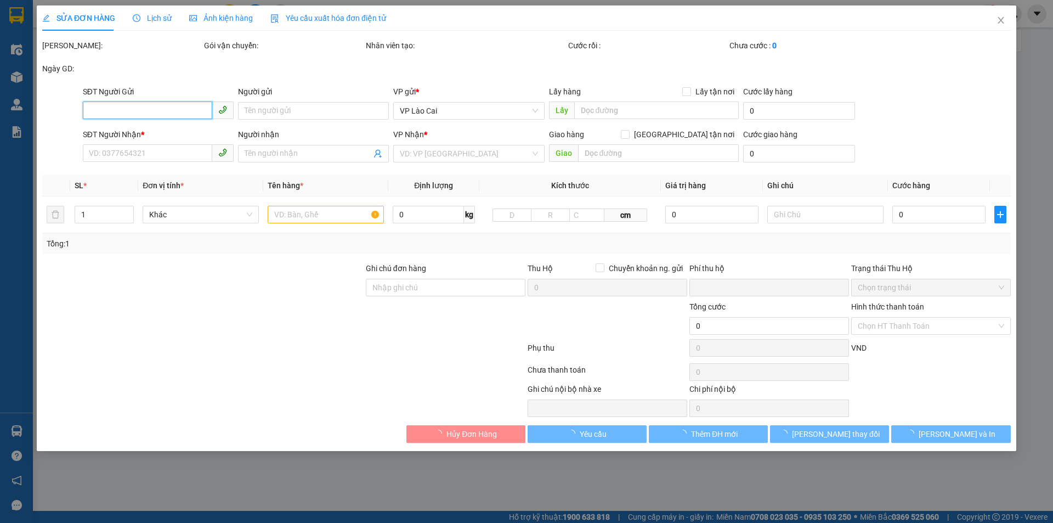
type input "0977524790"
type input "0369912298"
type input "uông bí"
type input "0"
type input "120.000"
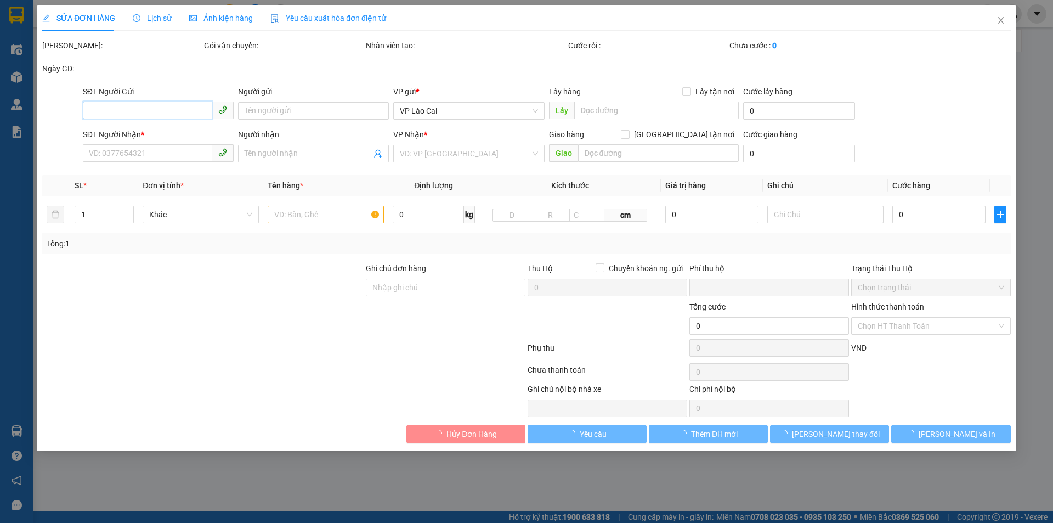
type input "120.000"
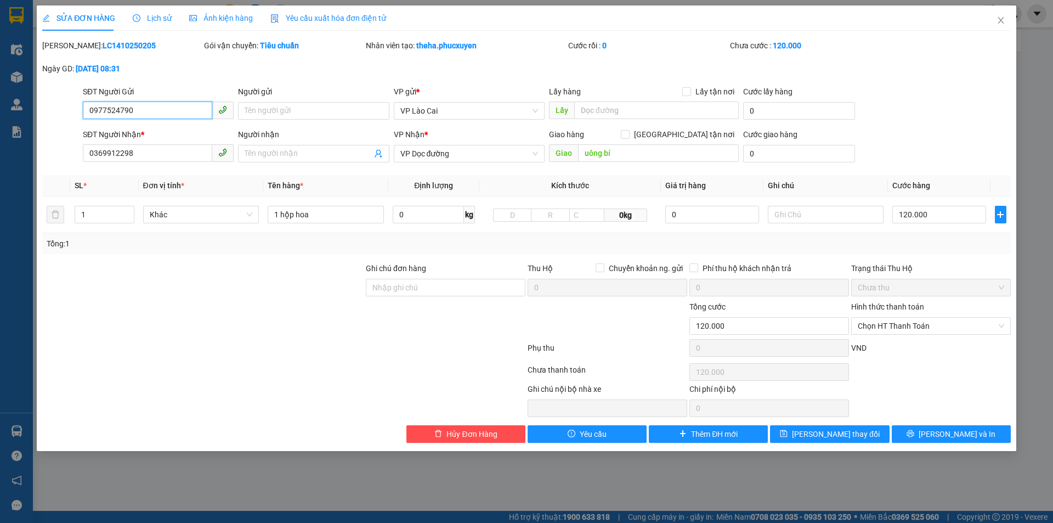
drag, startPoint x: 138, startPoint y: 110, endPoint x: 63, endPoint y: 110, distance: 75.7
click at [64, 110] on div "SĐT Người Gửi 0977524790 0977524790 Người gửi Tên người gửi VP gửi * VP Lào Cai…" at bounding box center [526, 105] width 971 height 38
drag, startPoint x: 153, startPoint y: 157, endPoint x: 33, endPoint y: 166, distance: 119.8
click at [35, 166] on div "SỬA ĐƠN HÀNG Lịch sử Ảnh kiện hàng Yêu cầu xuất hóa đơn điện tử Total Paid Fee …" at bounding box center [526, 261] width 1053 height 523
click at [1000, 15] on span "Close" at bounding box center [1000, 20] width 31 height 31
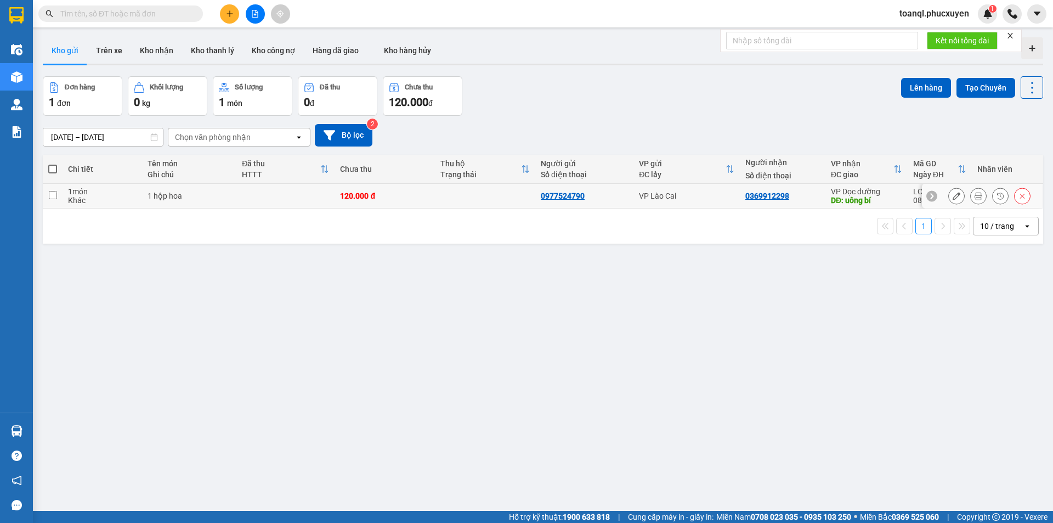
click at [498, 197] on td at bounding box center [485, 196] width 100 height 25
checkbox input "true"
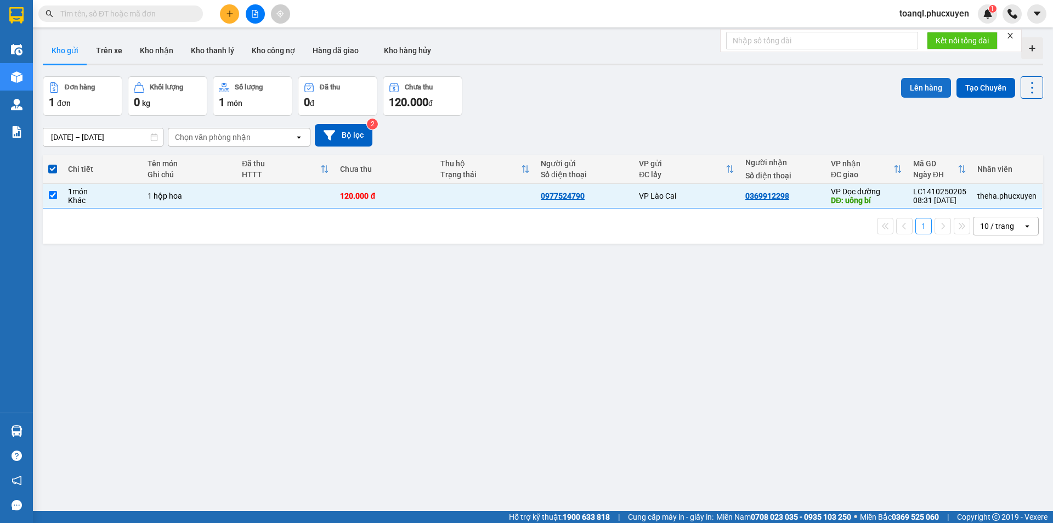
click at [917, 88] on button "Lên hàng" at bounding box center [926, 88] width 50 height 20
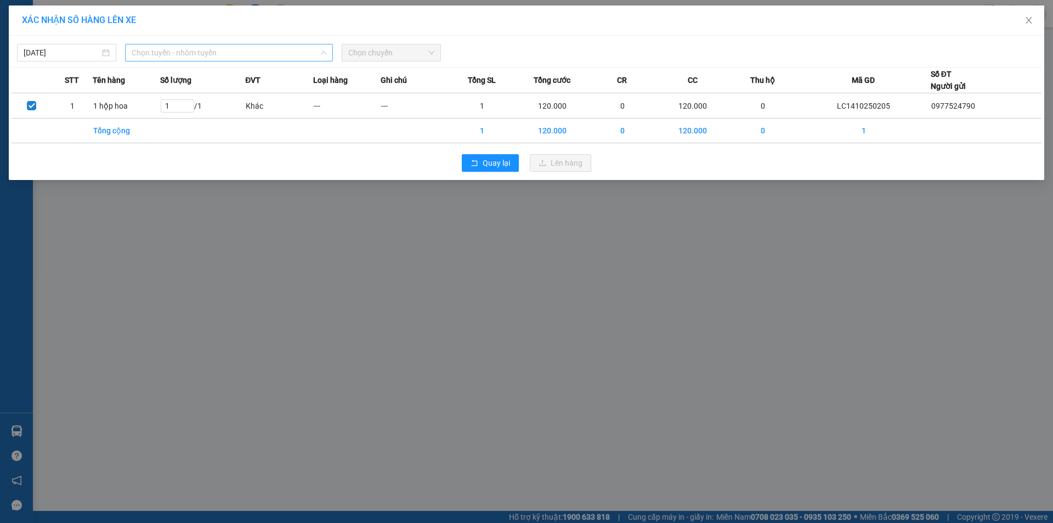
click at [206, 47] on span "Chọn tuyến - nhóm tuyến" at bounding box center [229, 52] width 195 height 16
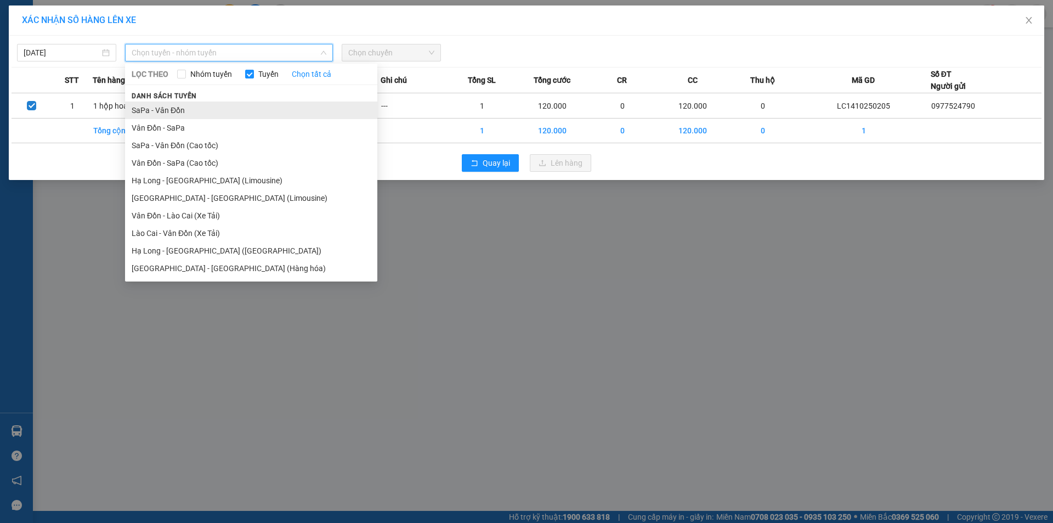
drag, startPoint x: 157, startPoint y: 110, endPoint x: 323, endPoint y: 76, distance: 169.6
click at [158, 110] on li "SaPa - Vân Đồn" at bounding box center [251, 110] width 252 height 18
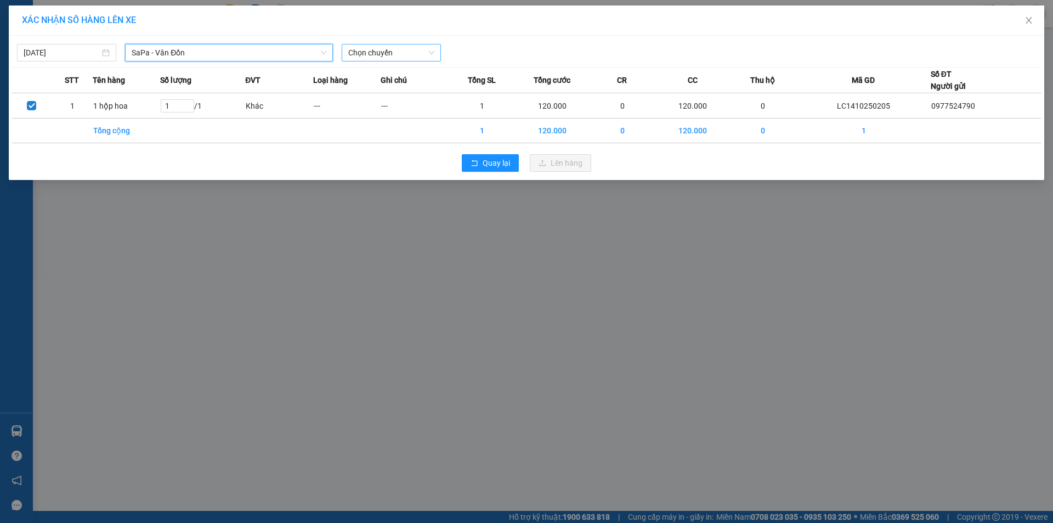
click at [375, 46] on span "Chọn chuyến" at bounding box center [391, 52] width 86 height 16
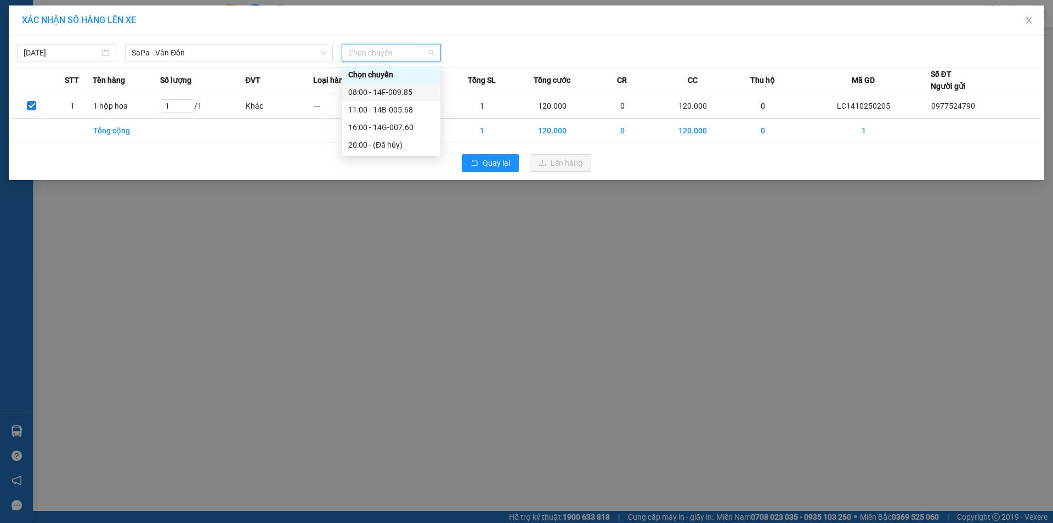
drag, startPoint x: 405, startPoint y: 92, endPoint x: 429, endPoint y: 95, distance: 23.9
click at [406, 92] on div "08:00 - 14F-009.85" at bounding box center [391, 92] width 86 height 12
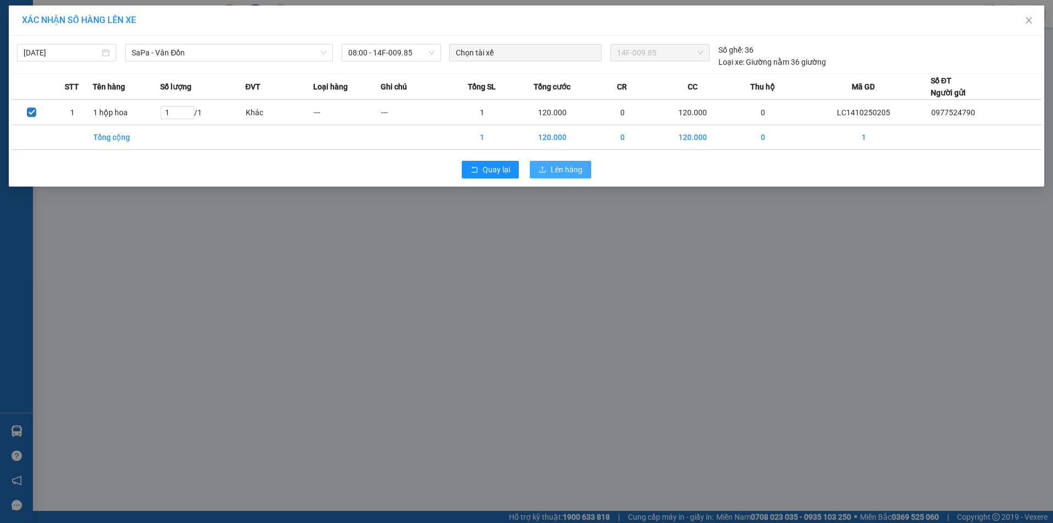
click at [567, 175] on span "Lên hàng" at bounding box center [567, 169] width 32 height 12
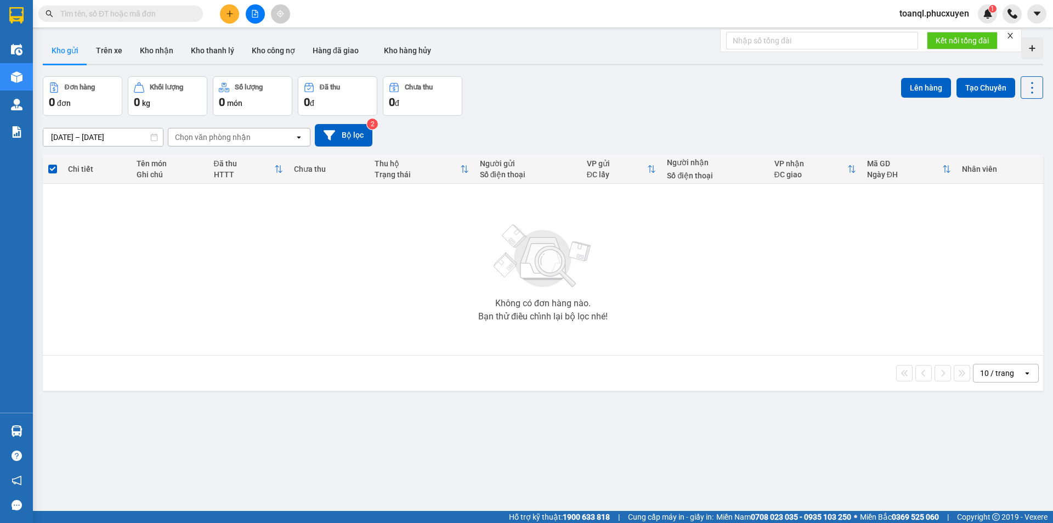
click at [252, 11] on icon "file-add" at bounding box center [255, 14] width 6 height 8
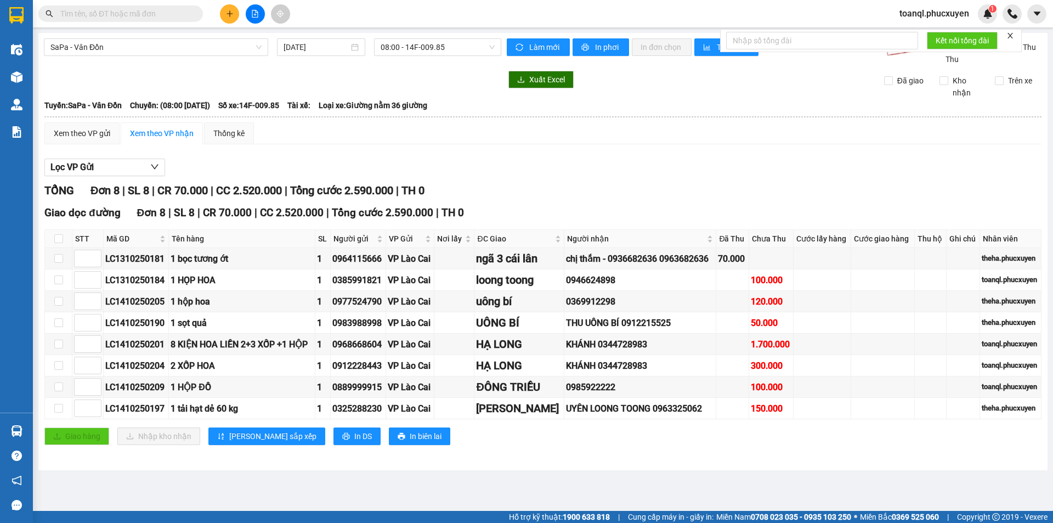
click at [226, 9] on button at bounding box center [229, 13] width 19 height 19
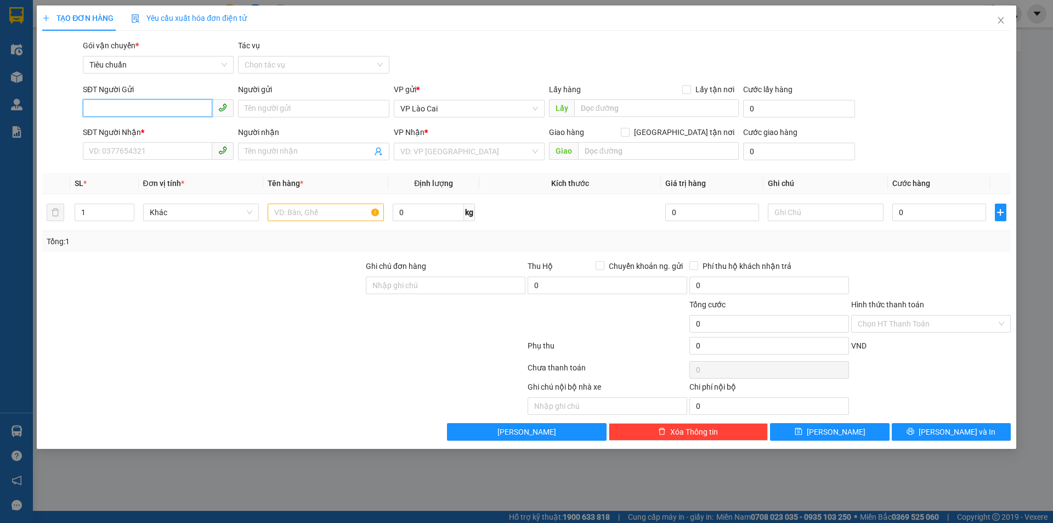
click at [139, 105] on input "SĐT Người Gửi" at bounding box center [147, 108] width 129 height 18
click at [112, 110] on input "SĐT Người Gửi" at bounding box center [147, 108] width 129 height 18
click at [100, 129] on div "0962359765" at bounding box center [158, 130] width 138 height 12
type input "0962359765"
click at [133, 156] on input "SĐT Người Nhận *" at bounding box center [147, 151] width 129 height 18
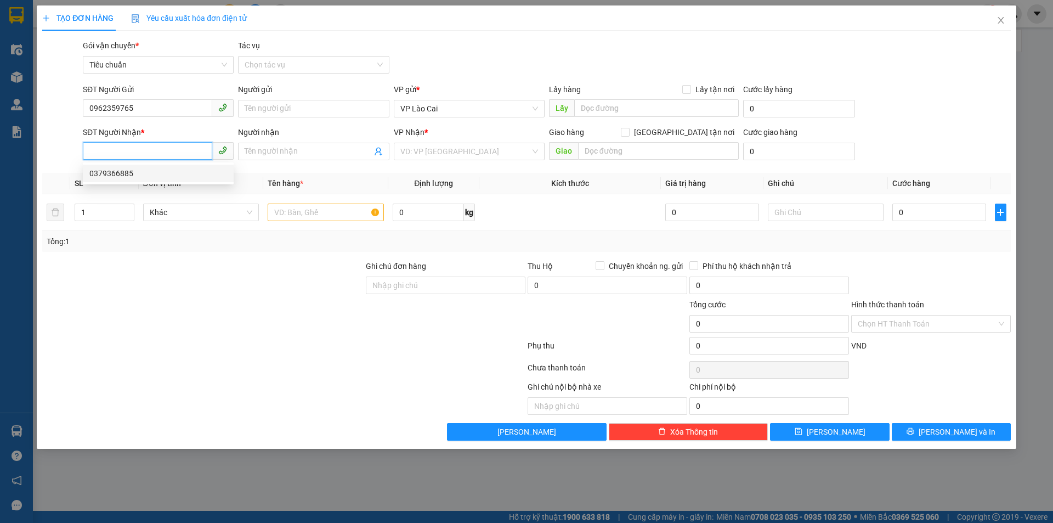
click at [119, 166] on div "0379366885" at bounding box center [158, 173] width 151 height 18
type input "0379366885"
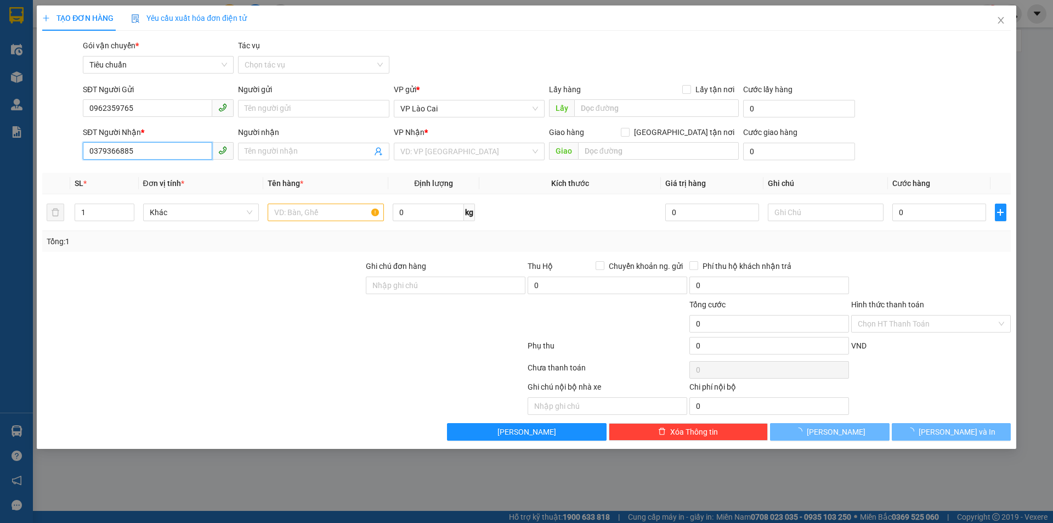
type input "Uông Bí"
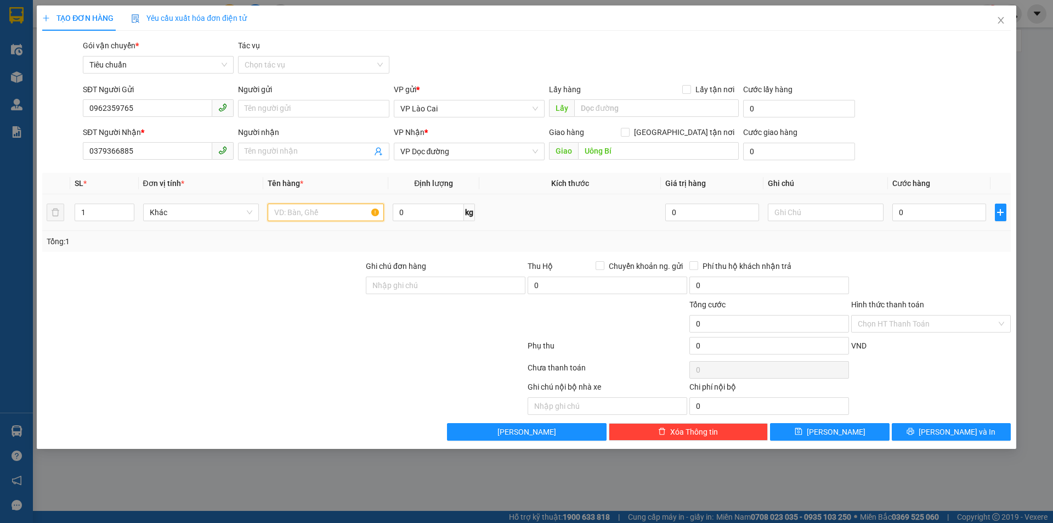
click at [322, 213] on input "text" at bounding box center [326, 212] width 116 height 18
type input "1 HỘP GIÀY"
click at [952, 203] on div "0" at bounding box center [938, 212] width 93 height 22
click at [957, 209] on input "0" at bounding box center [938, 212] width 93 height 18
type input "1"
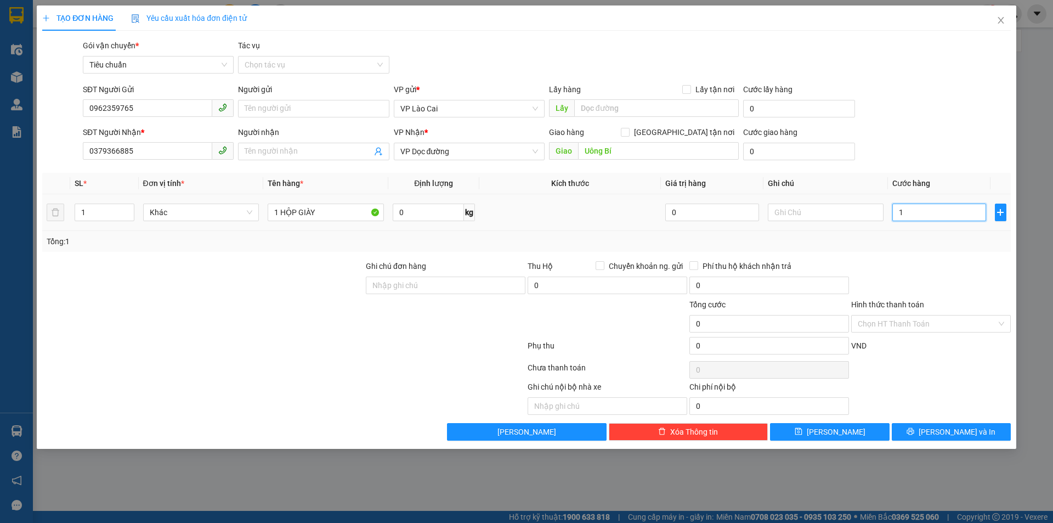
type input "1"
type input "10"
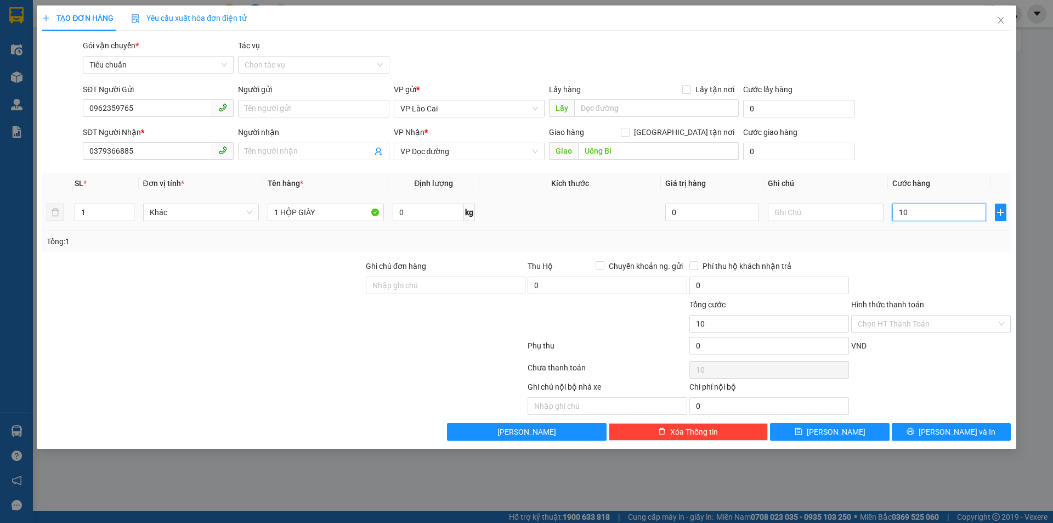
type input "100"
type input "100.000"
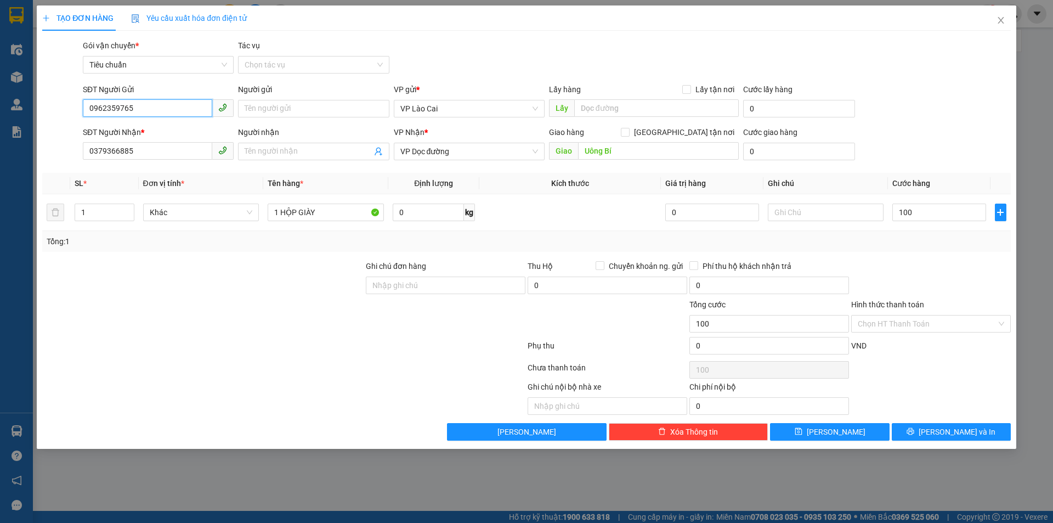
type input "100.000"
drag, startPoint x: 158, startPoint y: 109, endPoint x: 67, endPoint y: 125, distance: 93.0
click at [67, 125] on form "SĐT Người Gửi 0962359765 Người gửi Tên người gửi VP gửi * VP Lào Cai Lấy hàng L…" at bounding box center [526, 123] width 968 height 81
drag, startPoint x: 105, startPoint y: 153, endPoint x: 52, endPoint y: 168, distance: 55.4
click at [52, 168] on div "Transit Pickup Surcharge Ids Transit Deliver Surcharge Ids Transit Deliver Surc…" at bounding box center [526, 239] width 968 height 401
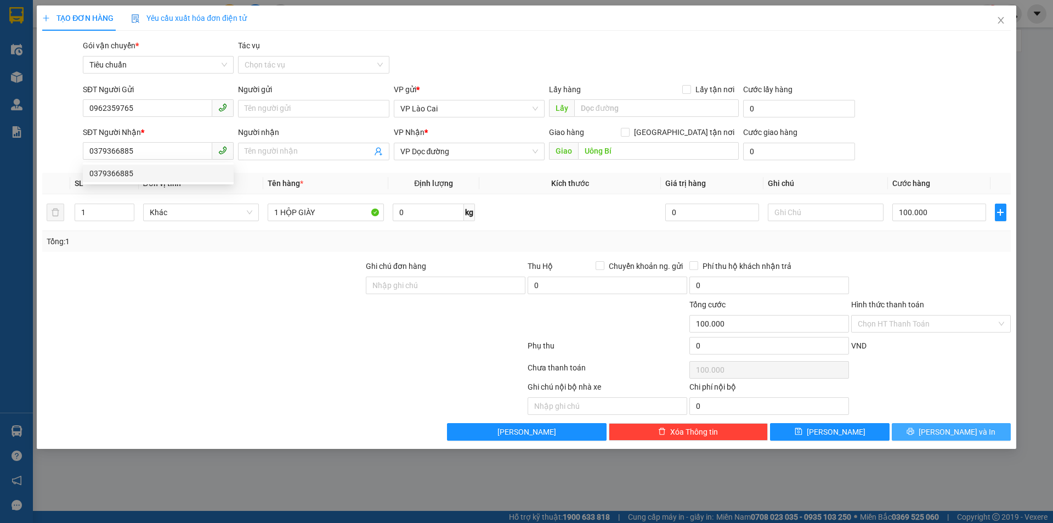
click at [958, 434] on span "[PERSON_NAME] và In" at bounding box center [956, 431] width 77 height 12
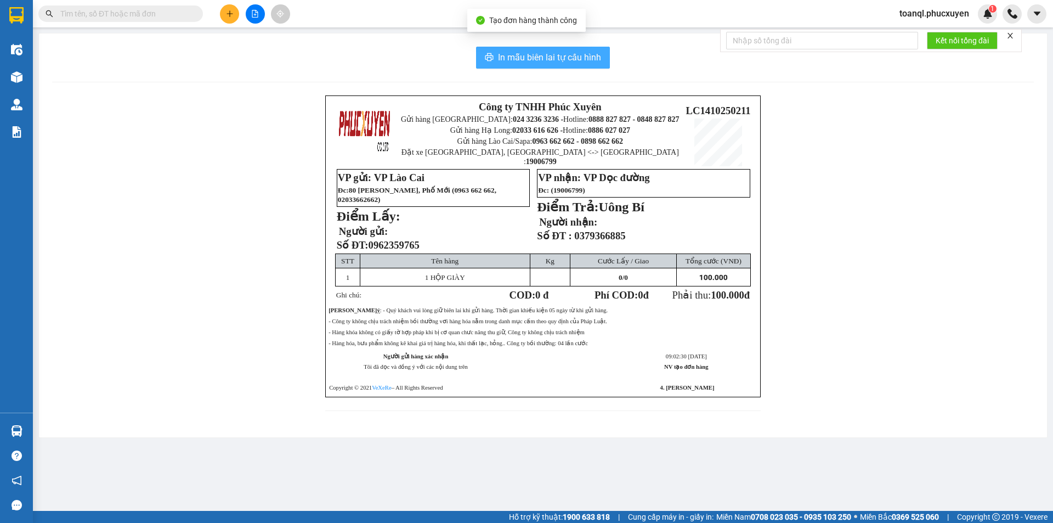
click at [576, 52] on span "In mẫu biên lai tự cấu hình" at bounding box center [549, 57] width 103 height 14
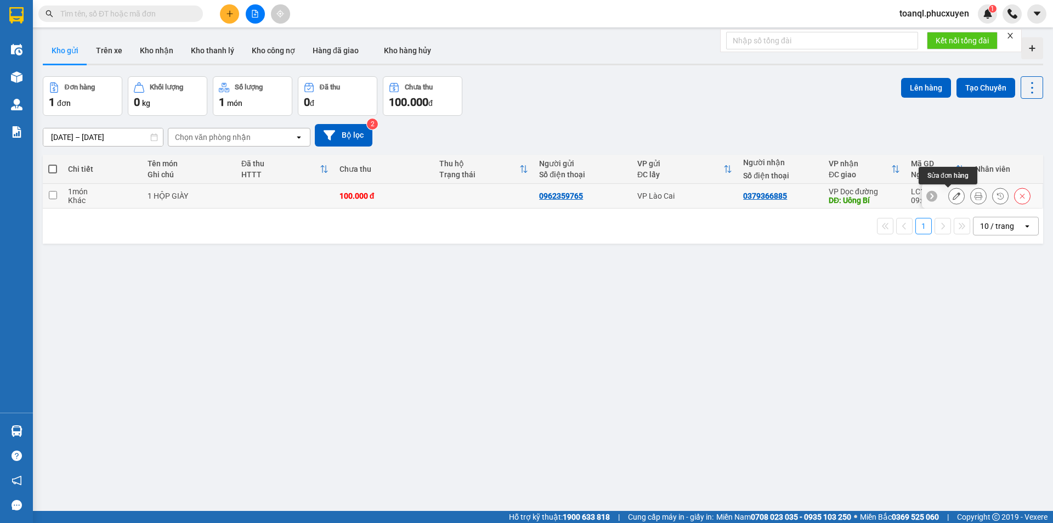
click at [952, 193] on icon at bounding box center [956, 196] width 8 height 8
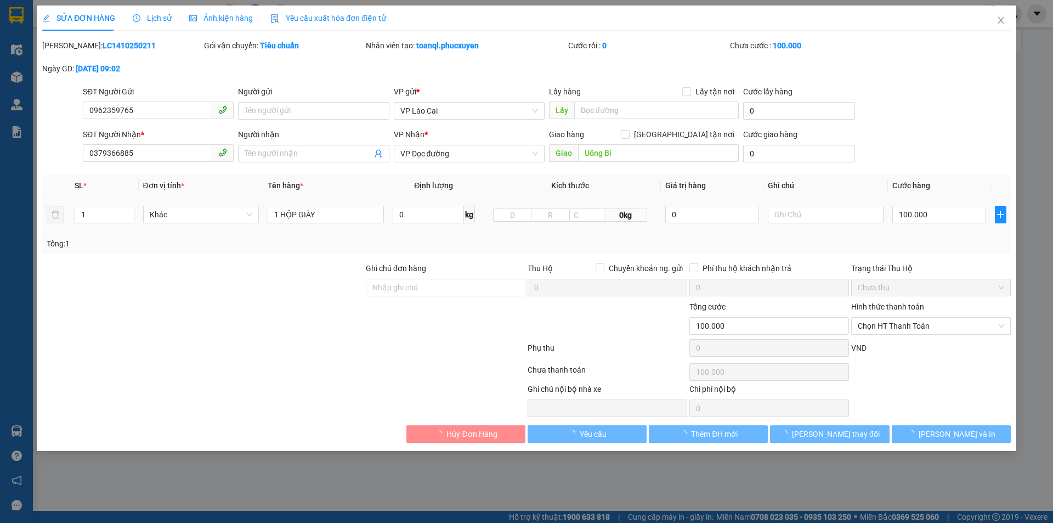
type input "0962359765"
type input "0379366885"
type input "Uông Bí"
type input "0"
type input "100.000"
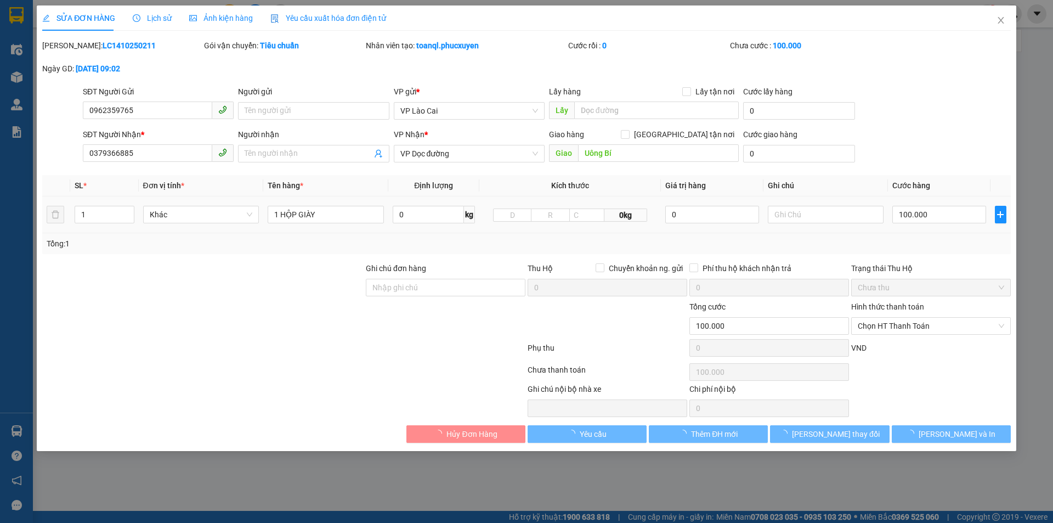
type input "100.000"
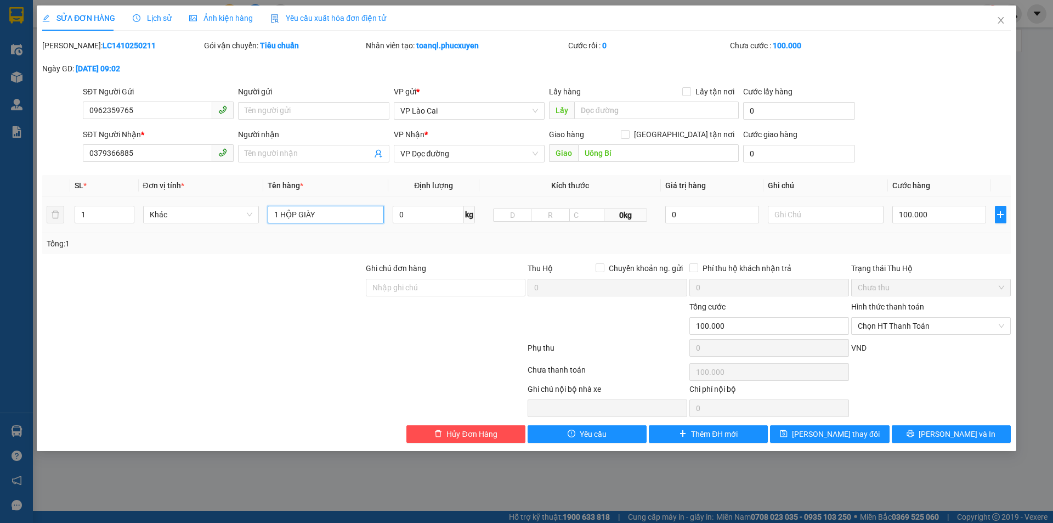
drag, startPoint x: 324, startPoint y: 218, endPoint x: 264, endPoint y: 218, distance: 59.8
click at [264, 219] on td "1 HỘP GIÀY" at bounding box center [325, 214] width 125 height 37
type input "3 KIỆN GIÀY"
click at [957, 216] on input "100.000" at bounding box center [938, 215] width 93 height 18
type input "6"
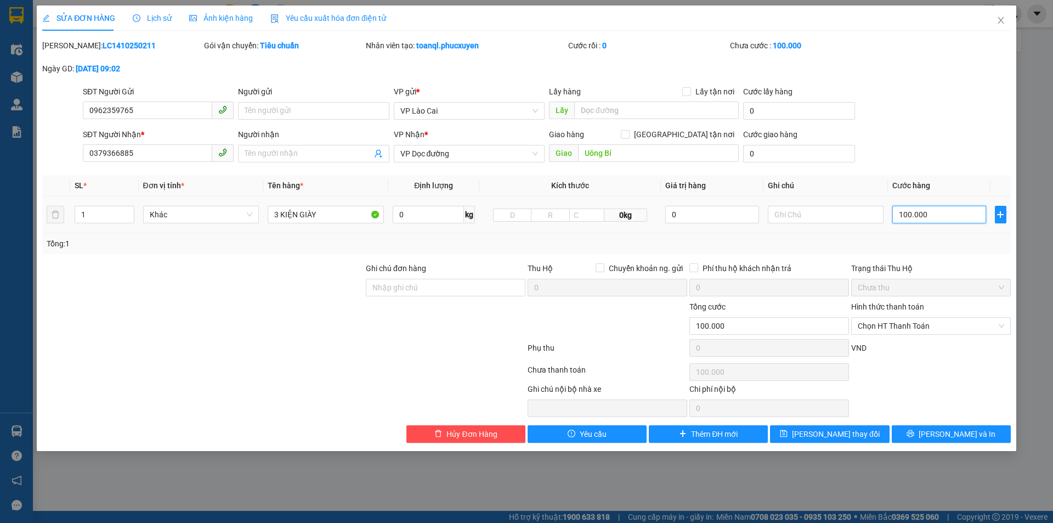
type input "6"
type input "65"
type input "650"
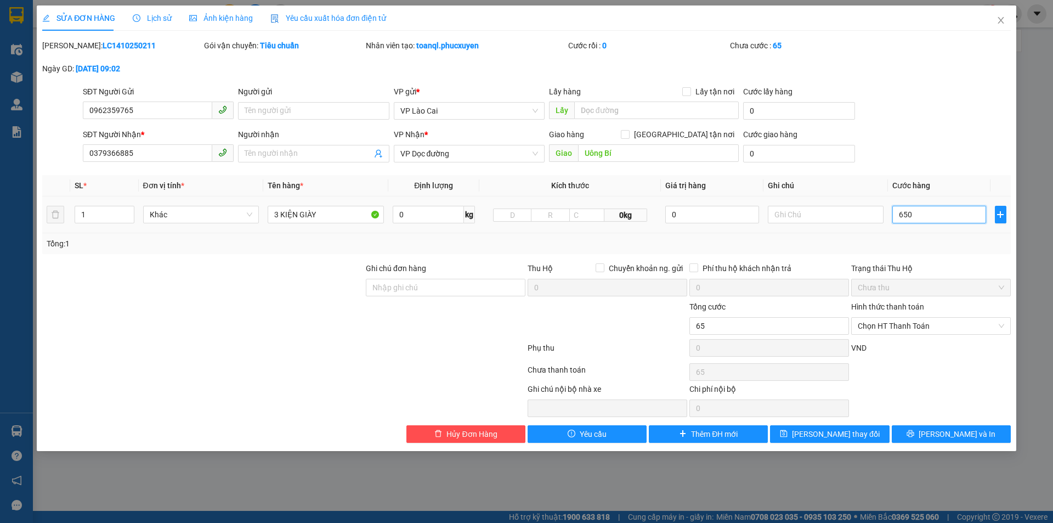
type input "650"
type input "650.000"
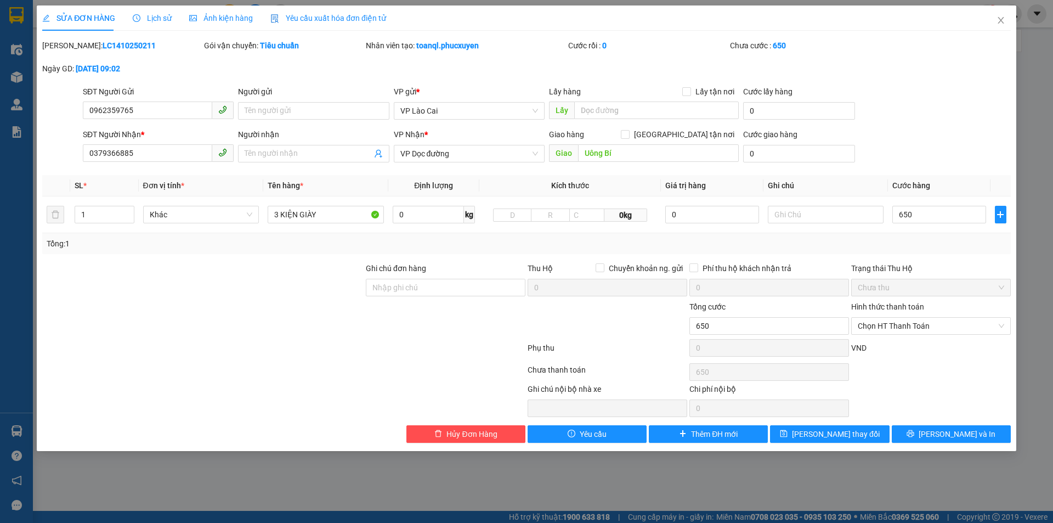
type input "650.000"
click at [963, 423] on div "Total Paid Fee 0 Total UnPaid Fee 100.000 Cash Collection Total Fee Mã ĐH: LC14…" at bounding box center [526, 240] width 968 height 403
click at [966, 432] on span "[PERSON_NAME] và In" at bounding box center [956, 434] width 77 height 12
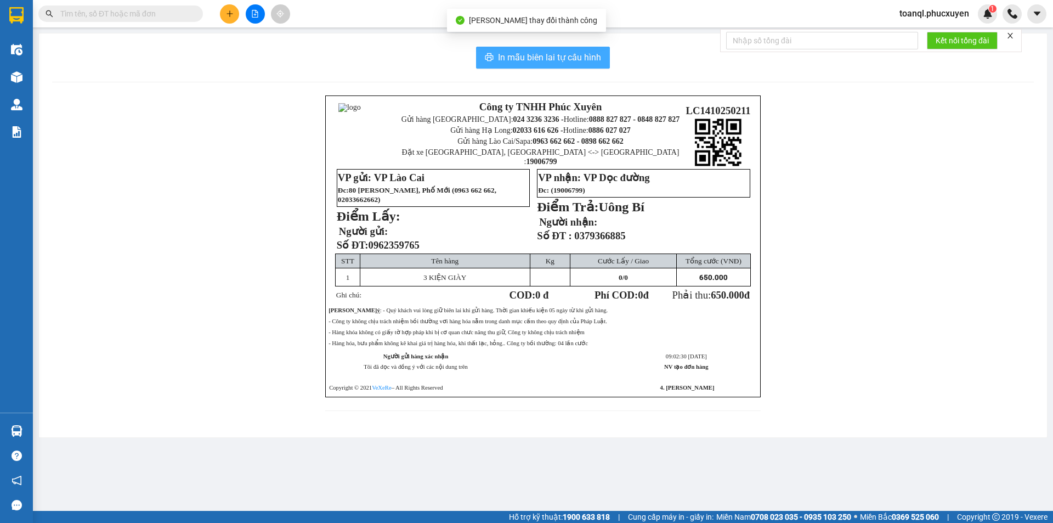
click at [558, 54] on span "In mẫu biên lai tự cấu hình" at bounding box center [549, 57] width 103 height 14
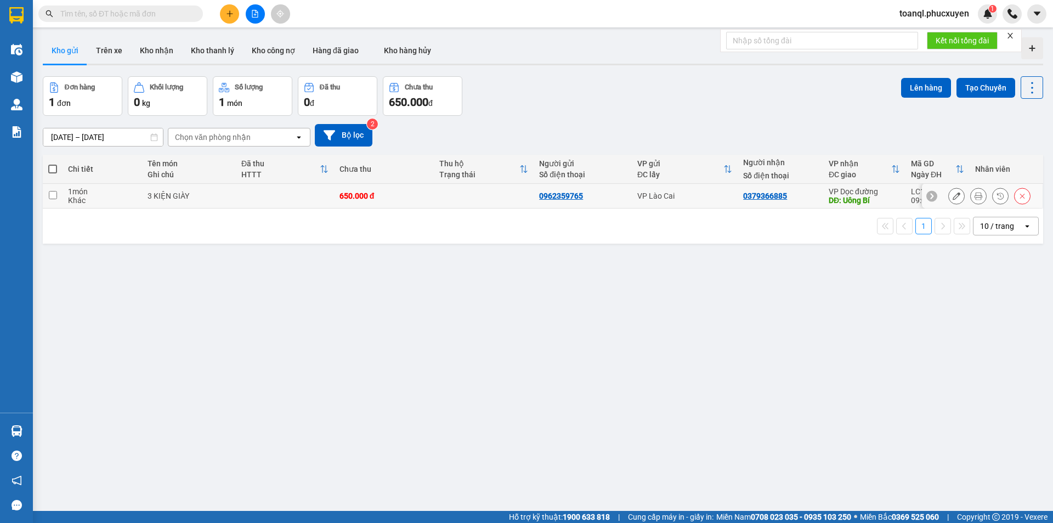
click at [479, 194] on td at bounding box center [484, 196] width 100 height 25
checkbox input "true"
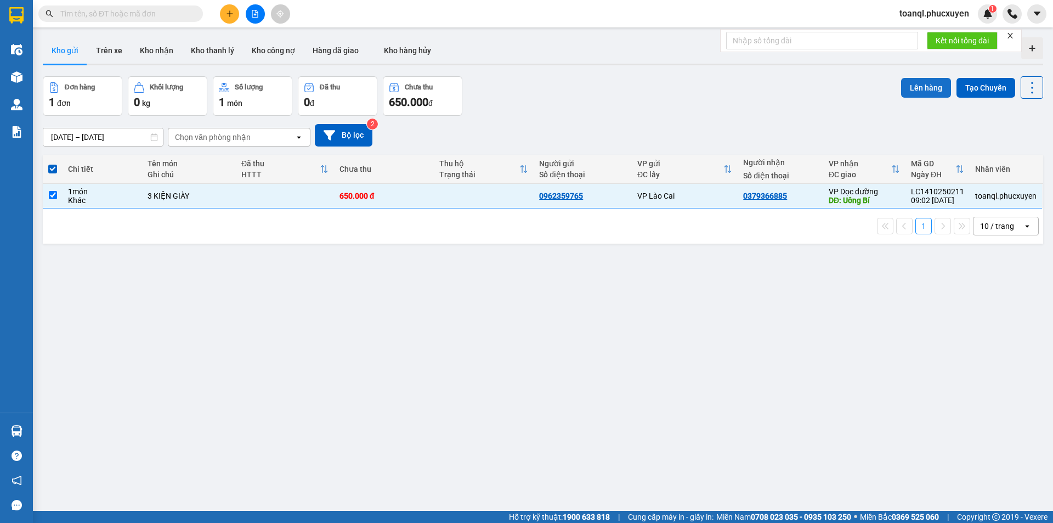
click at [920, 84] on button "Lên hàng" at bounding box center [926, 88] width 50 height 20
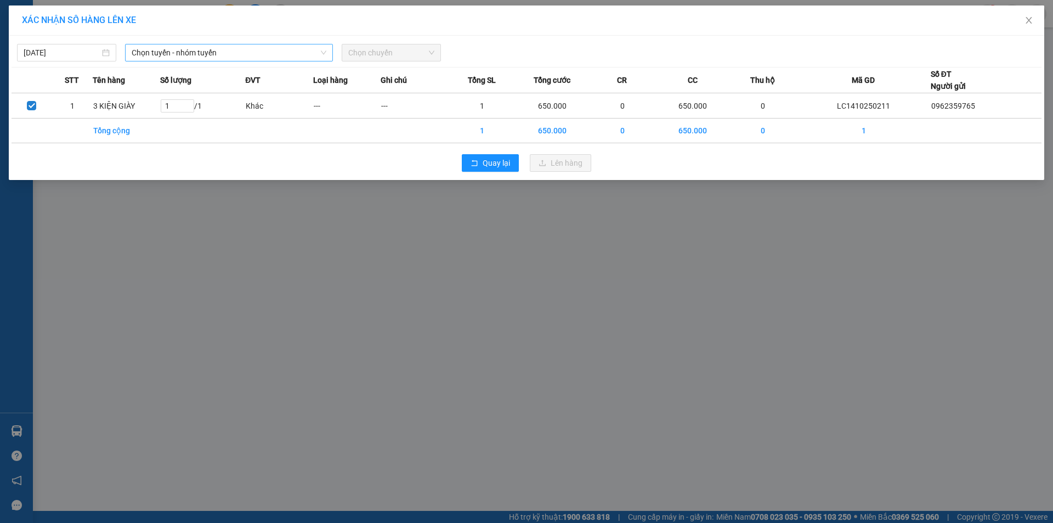
click at [240, 54] on span "Chọn tuyến - nhóm tuyến" at bounding box center [229, 52] width 195 height 16
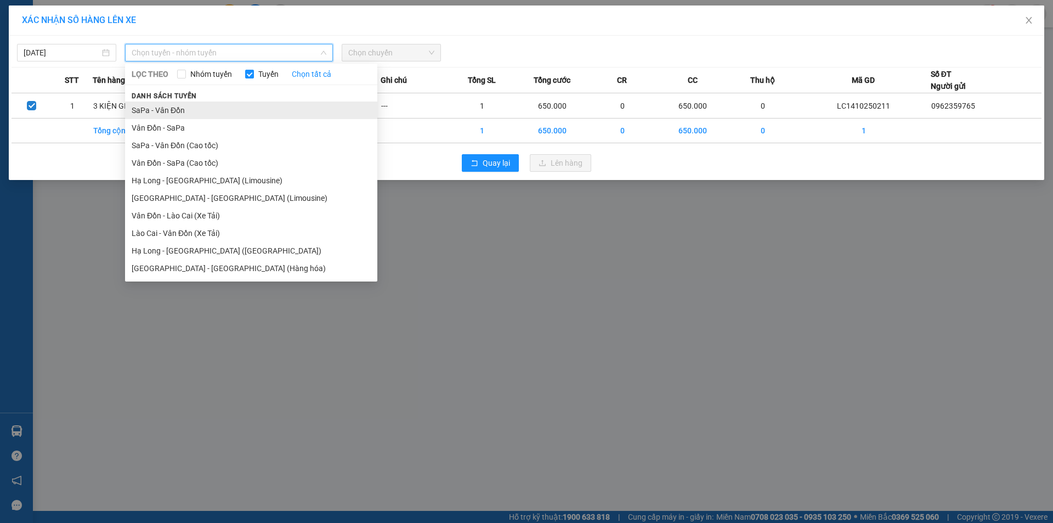
drag, startPoint x: 166, startPoint y: 113, endPoint x: 178, endPoint y: 113, distance: 12.1
click at [168, 113] on li "SaPa - Vân Đồn" at bounding box center [251, 110] width 252 height 18
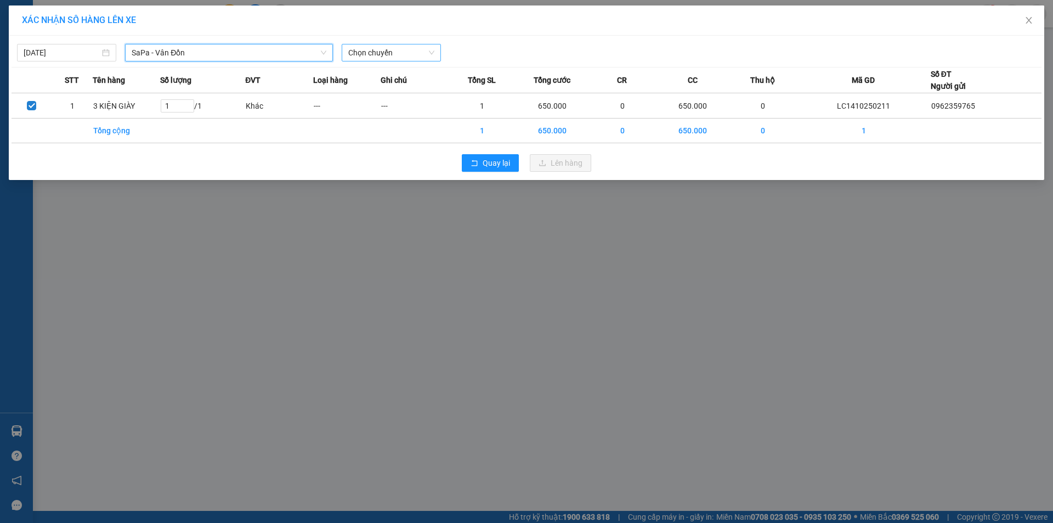
click at [382, 52] on span "Chọn chuyến" at bounding box center [391, 52] width 86 height 16
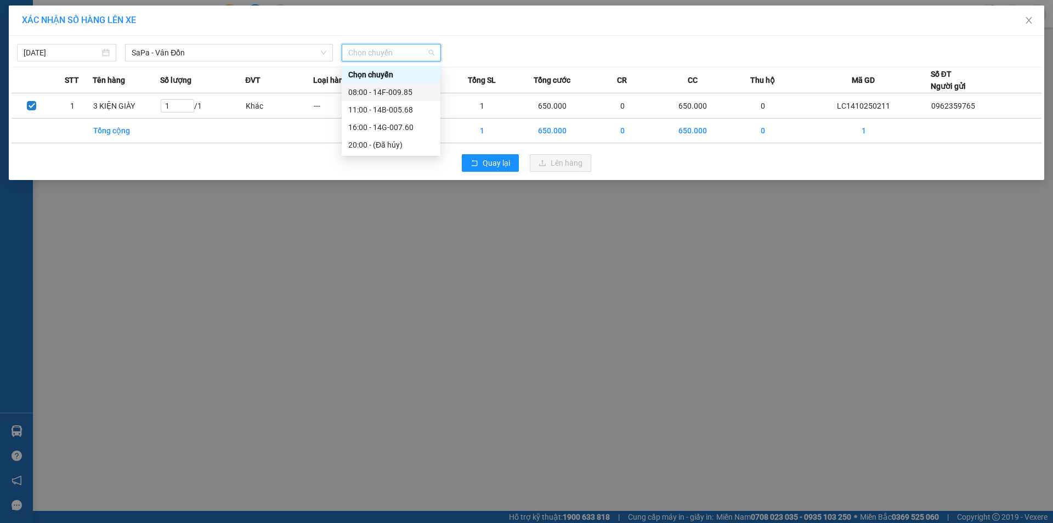
click at [394, 92] on div "08:00 - 14F-009.85" at bounding box center [391, 92] width 86 height 12
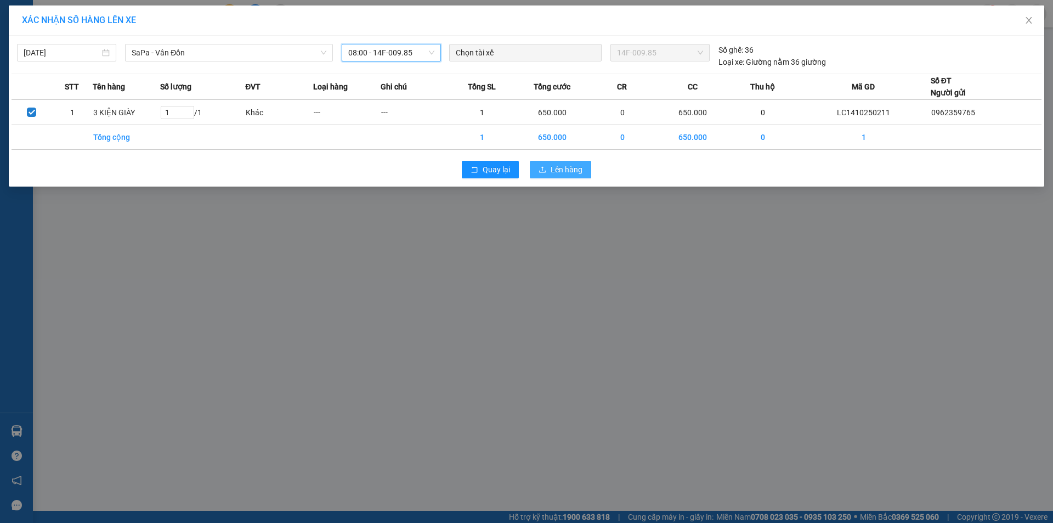
click at [558, 171] on span "Lên hàng" at bounding box center [567, 169] width 32 height 12
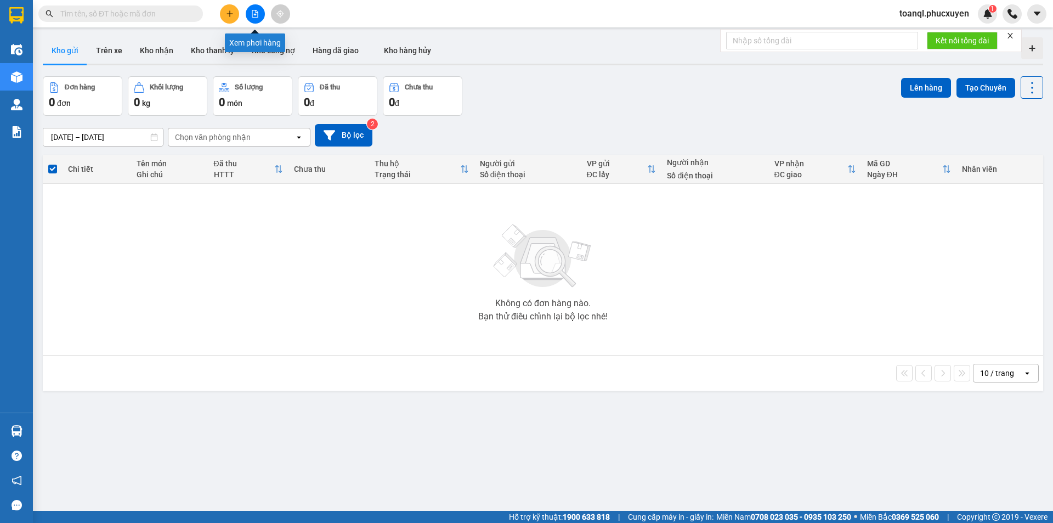
click at [258, 13] on icon "file-add" at bounding box center [255, 14] width 8 height 8
